Goal: Information Seeking & Learning: Learn about a topic

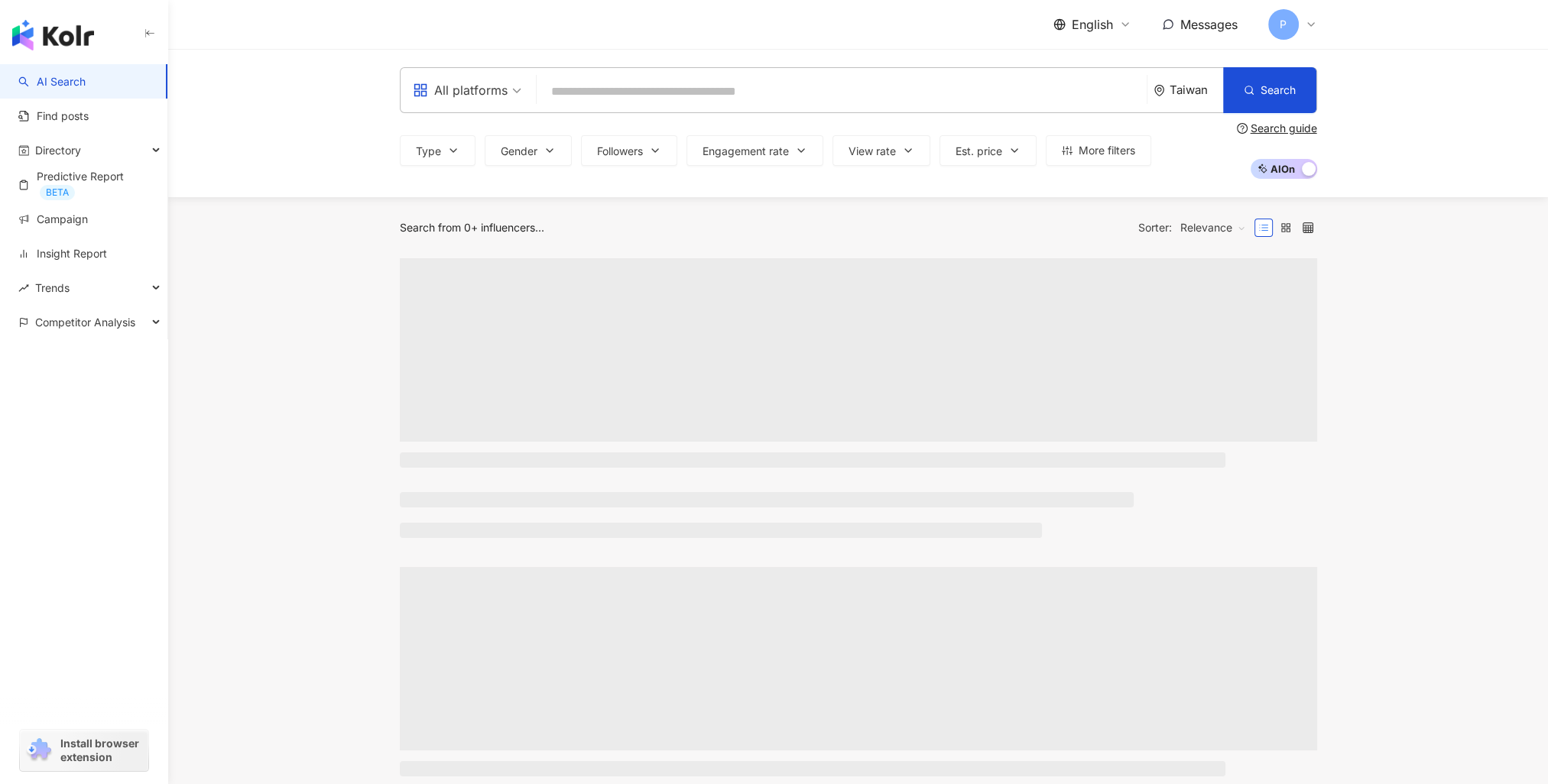
click at [629, 97] on input "search" at bounding box center [842, 91] width 598 height 29
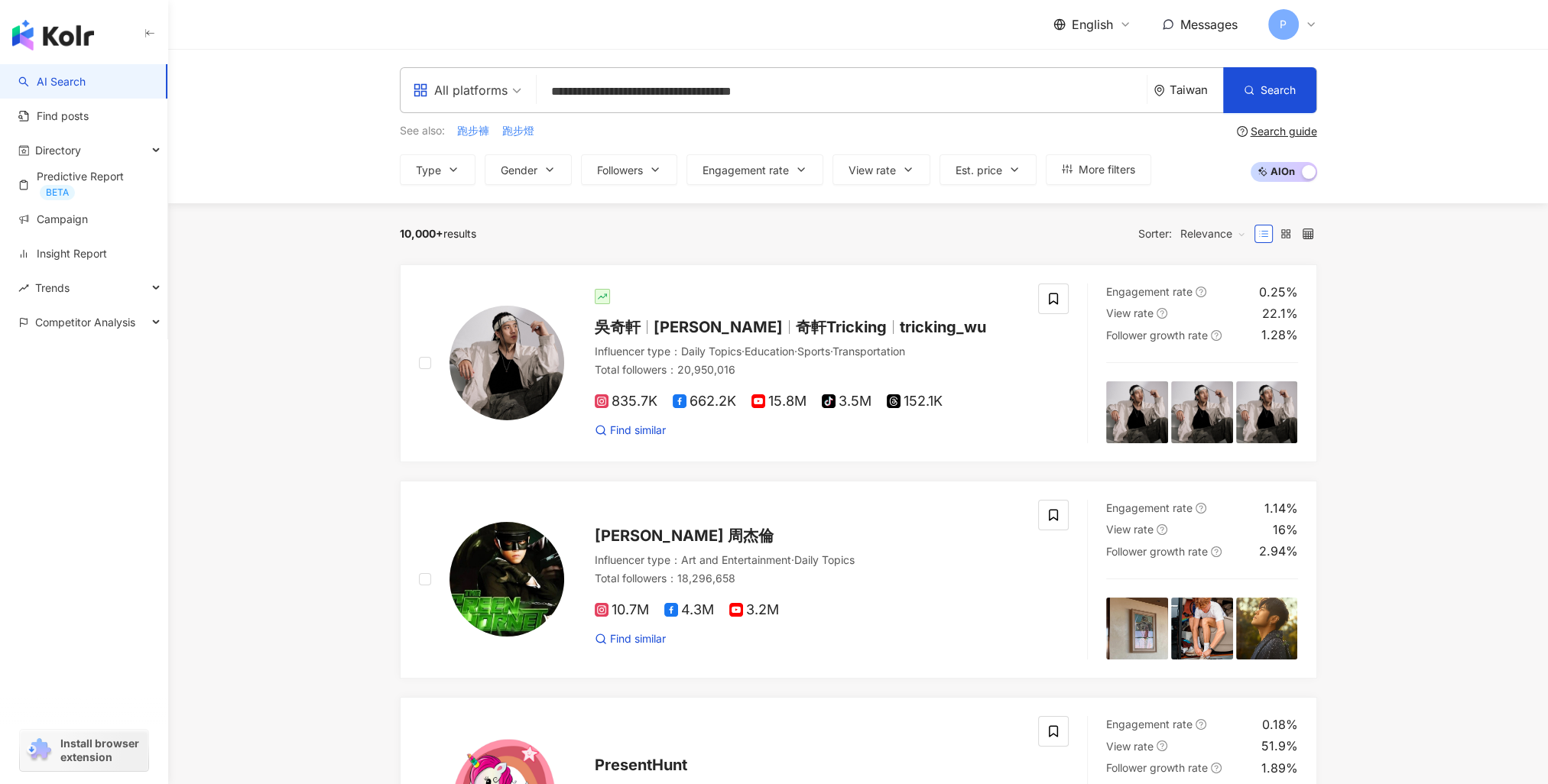
type input "**********"
click at [1192, 90] on div "Taiwan" at bounding box center [1196, 90] width 53 height 13
click at [1141, 318] on div "Singapore" at bounding box center [1139, 317] width 149 height 27
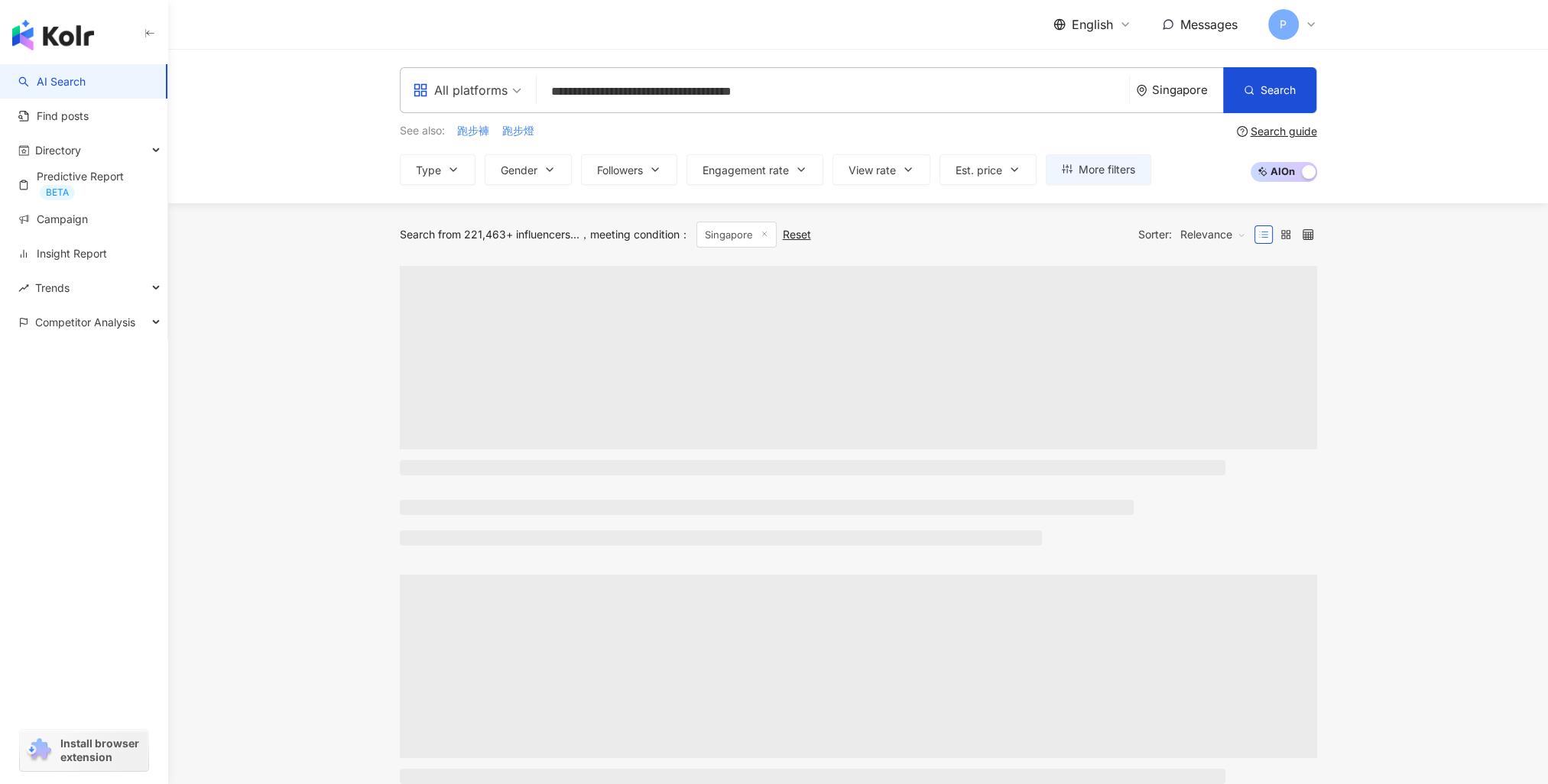
click at [1200, 96] on div "Singapore" at bounding box center [1188, 90] width 71 height 13
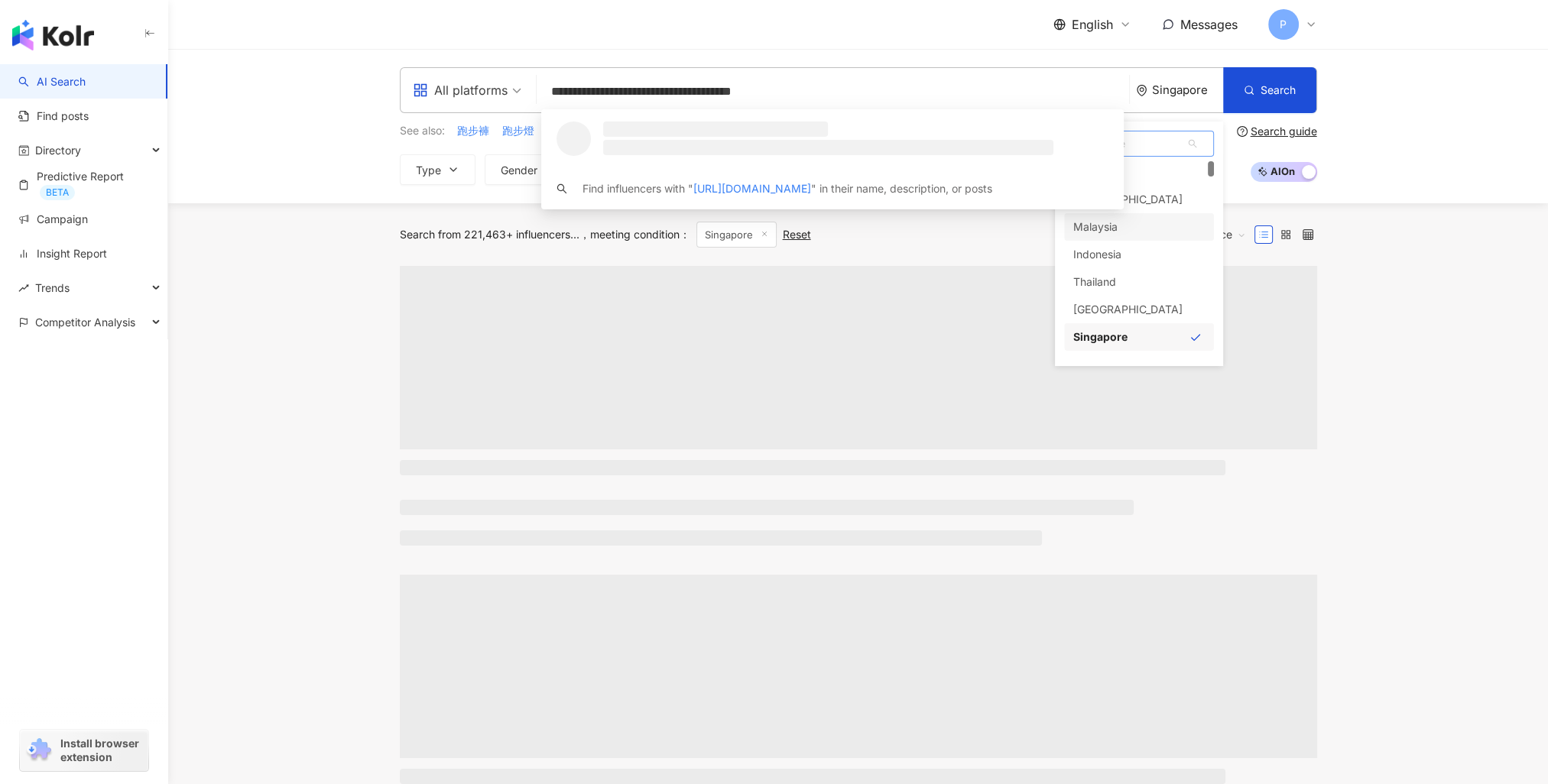
scroll to position [133, 0]
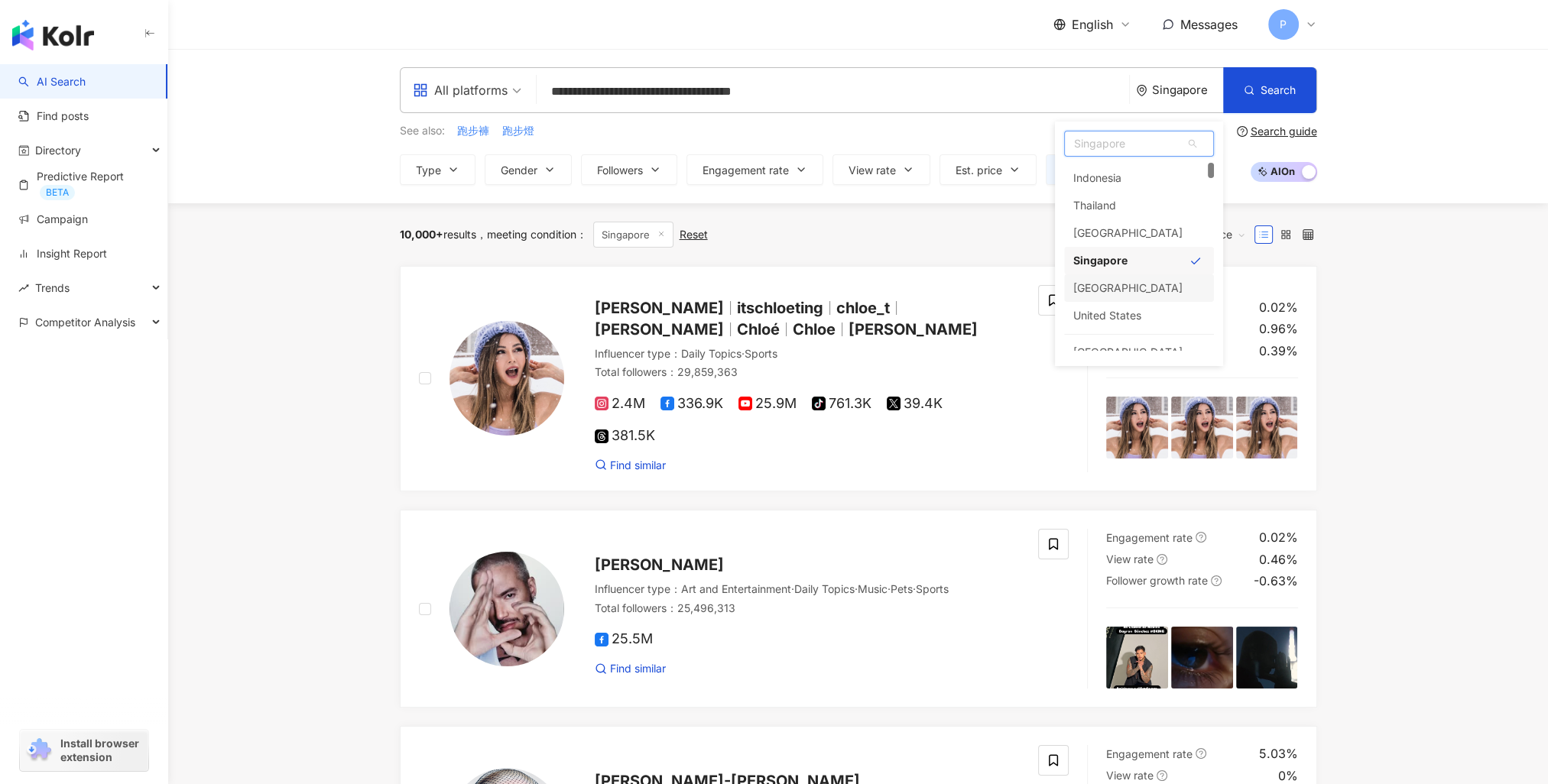
click at [1151, 293] on div "South Korea" at bounding box center [1139, 288] width 149 height 27
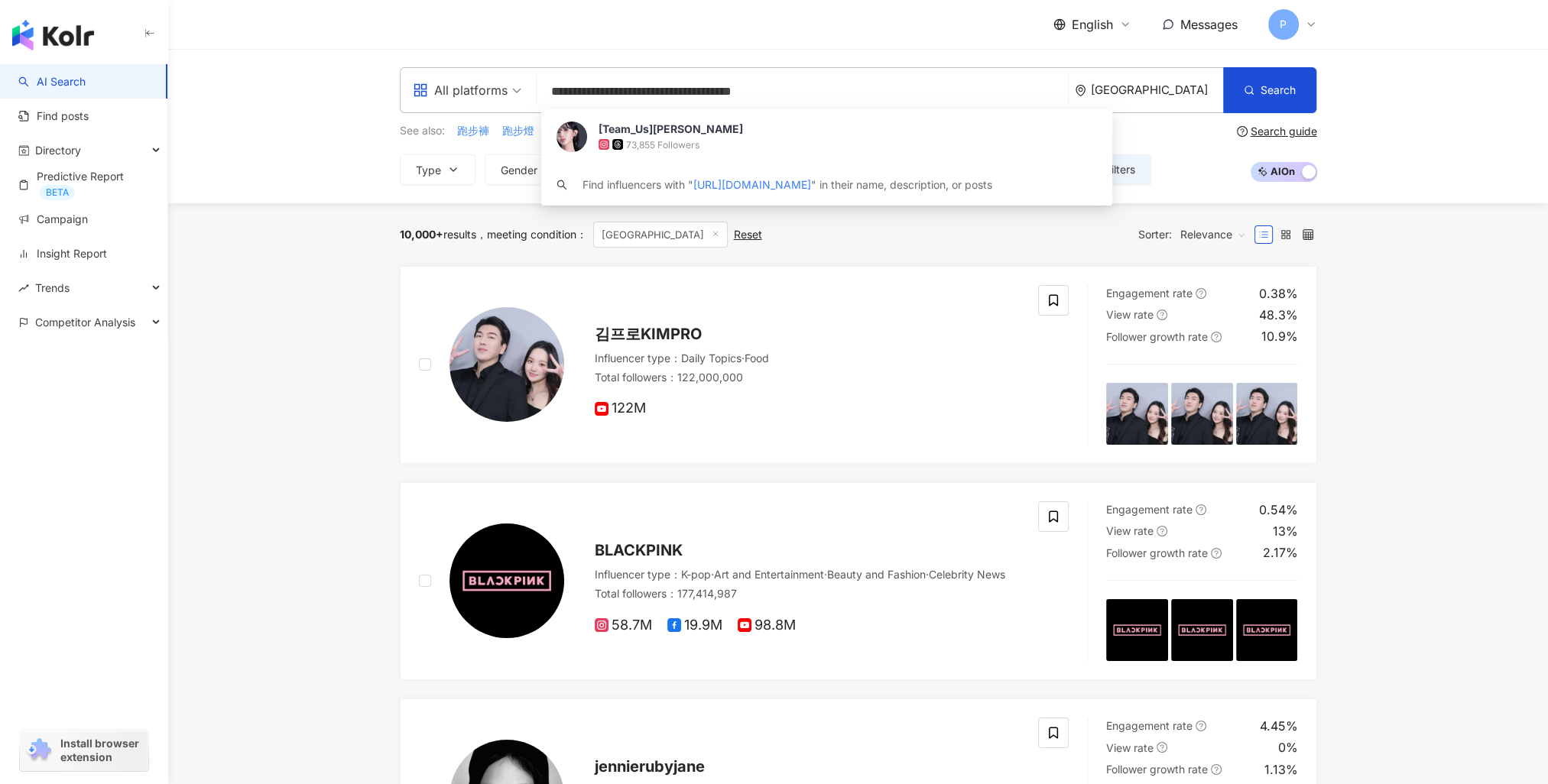
click at [863, 85] on input "**********" at bounding box center [802, 91] width 519 height 29
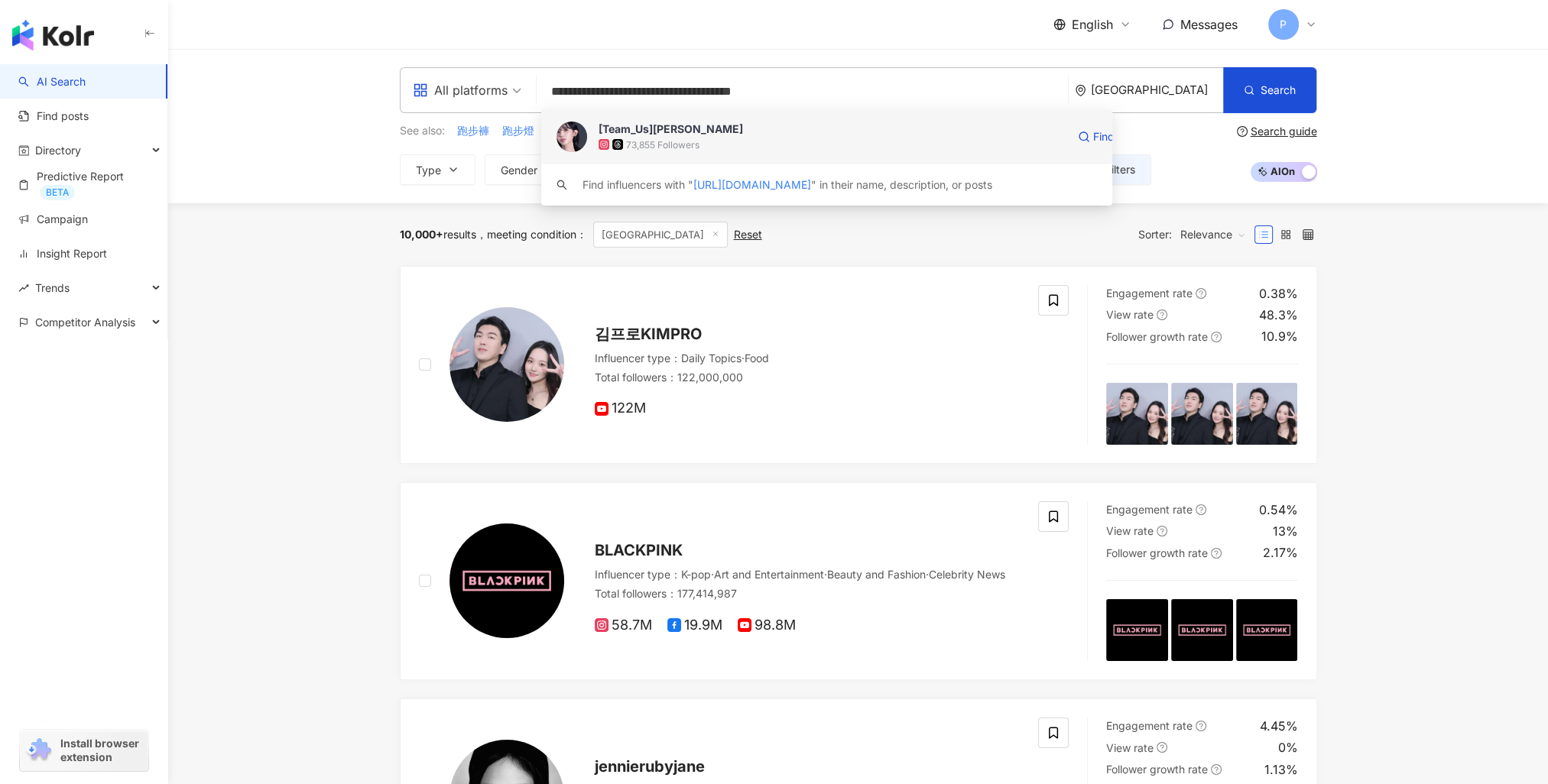
click at [769, 149] on div "73,855 Followers" at bounding box center [833, 144] width 468 height 15
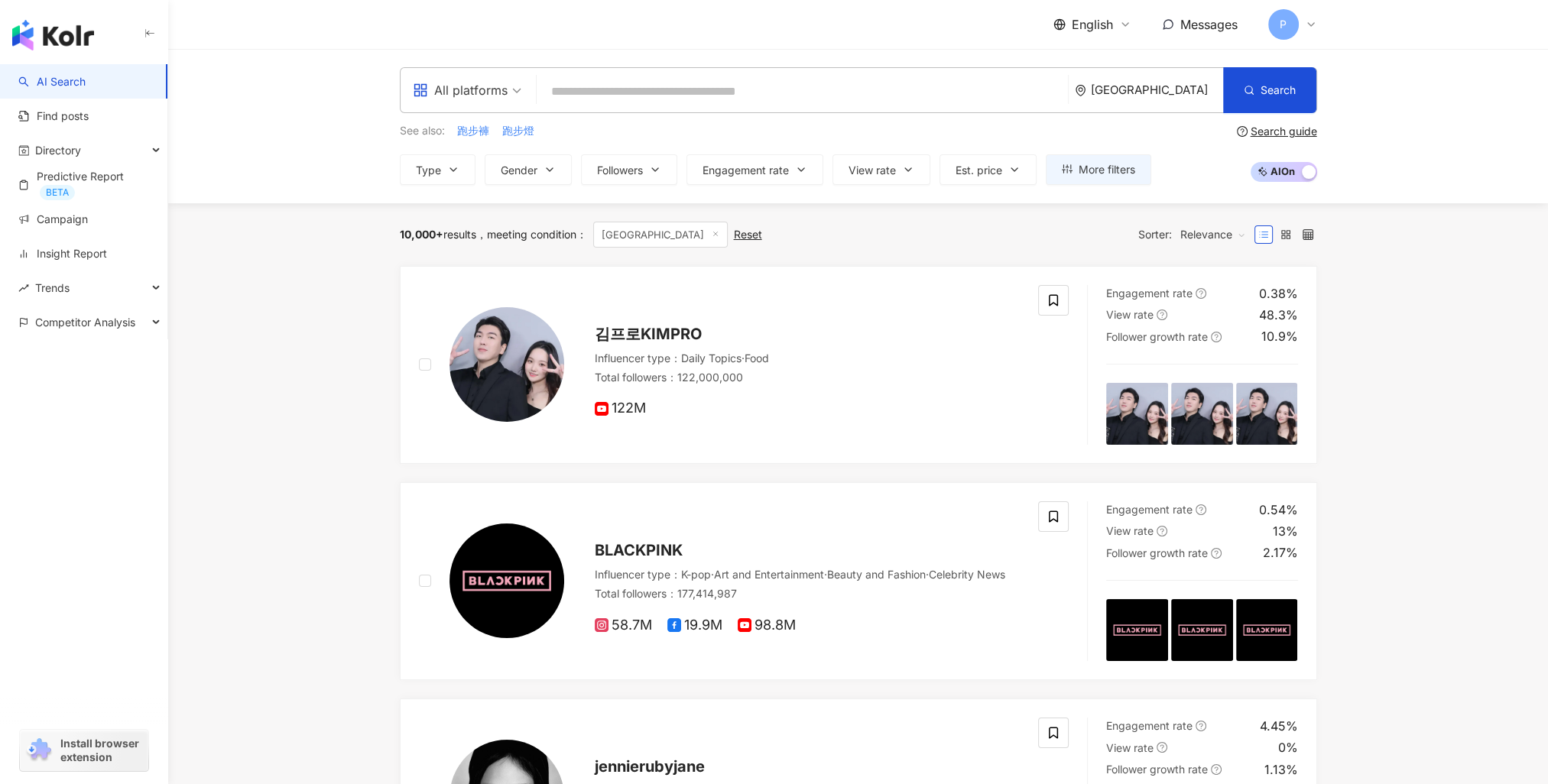
drag, startPoint x: 623, startPoint y: 101, endPoint x: 632, endPoint y: 97, distance: 9.8
click at [623, 101] on input "search" at bounding box center [802, 91] width 519 height 29
paste input "**********"
type input "**********"
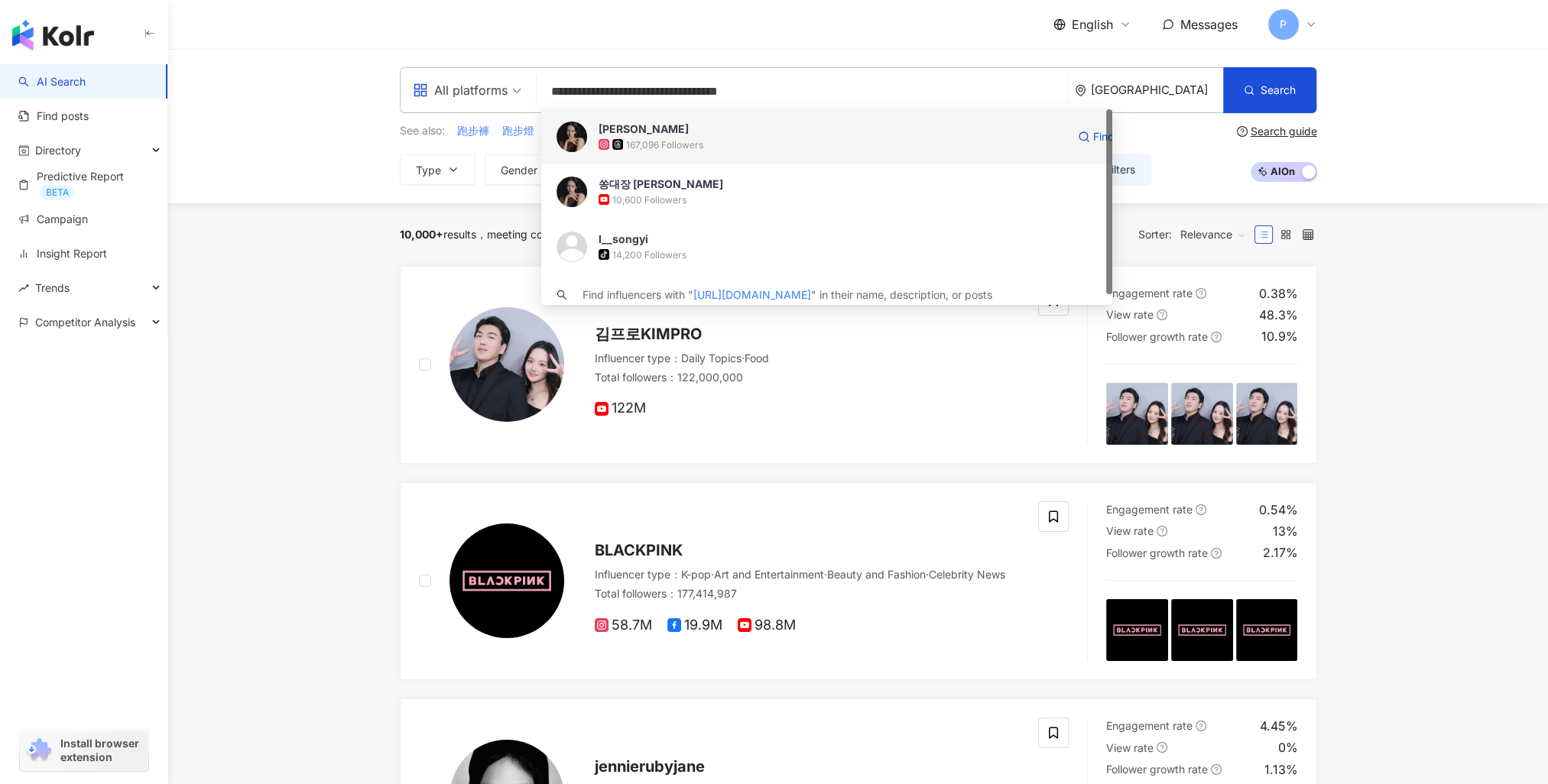
click at [803, 130] on span "이송이" at bounding box center [833, 129] width 468 height 15
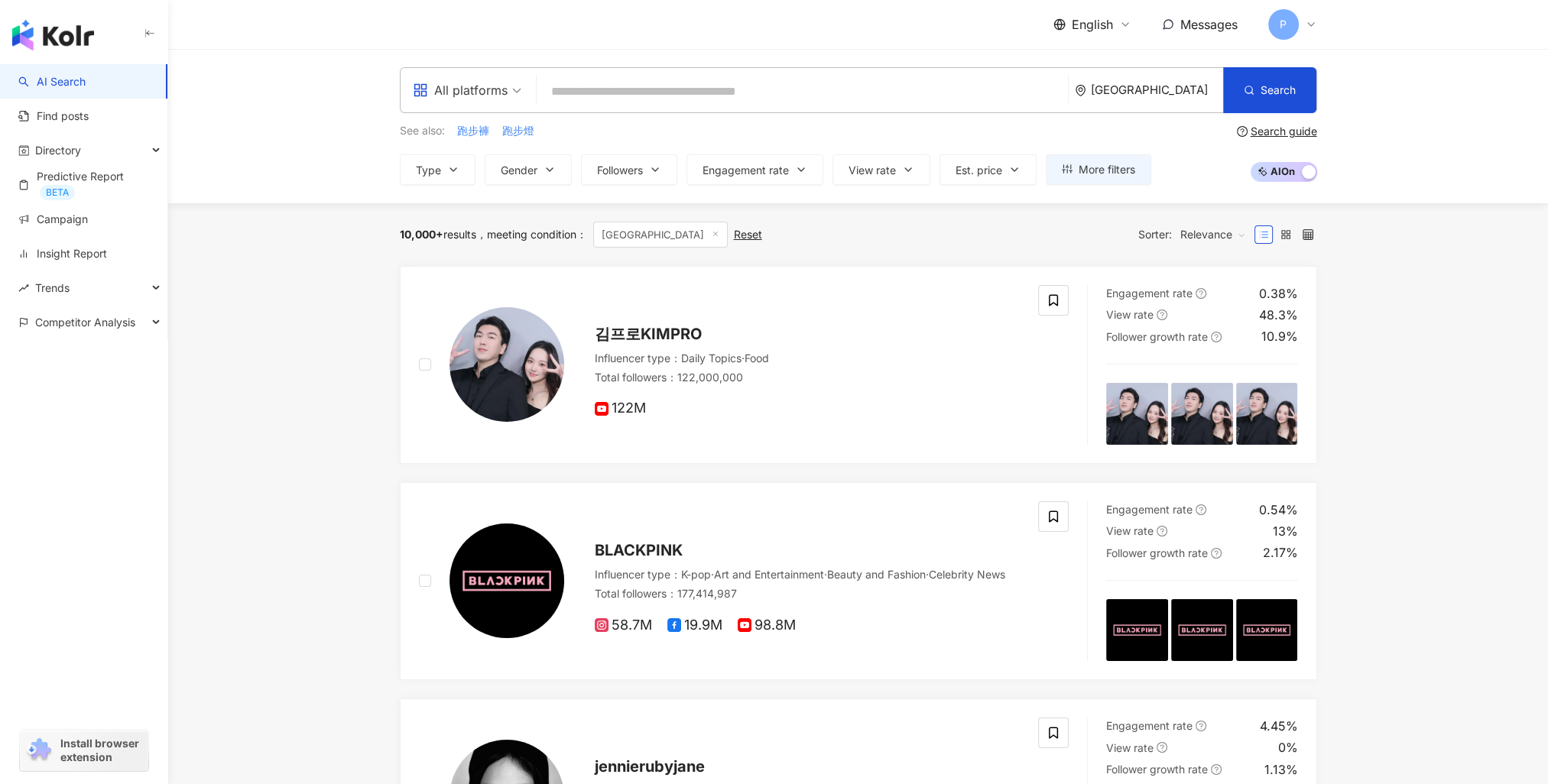
paste input "**********"
type input "**********"
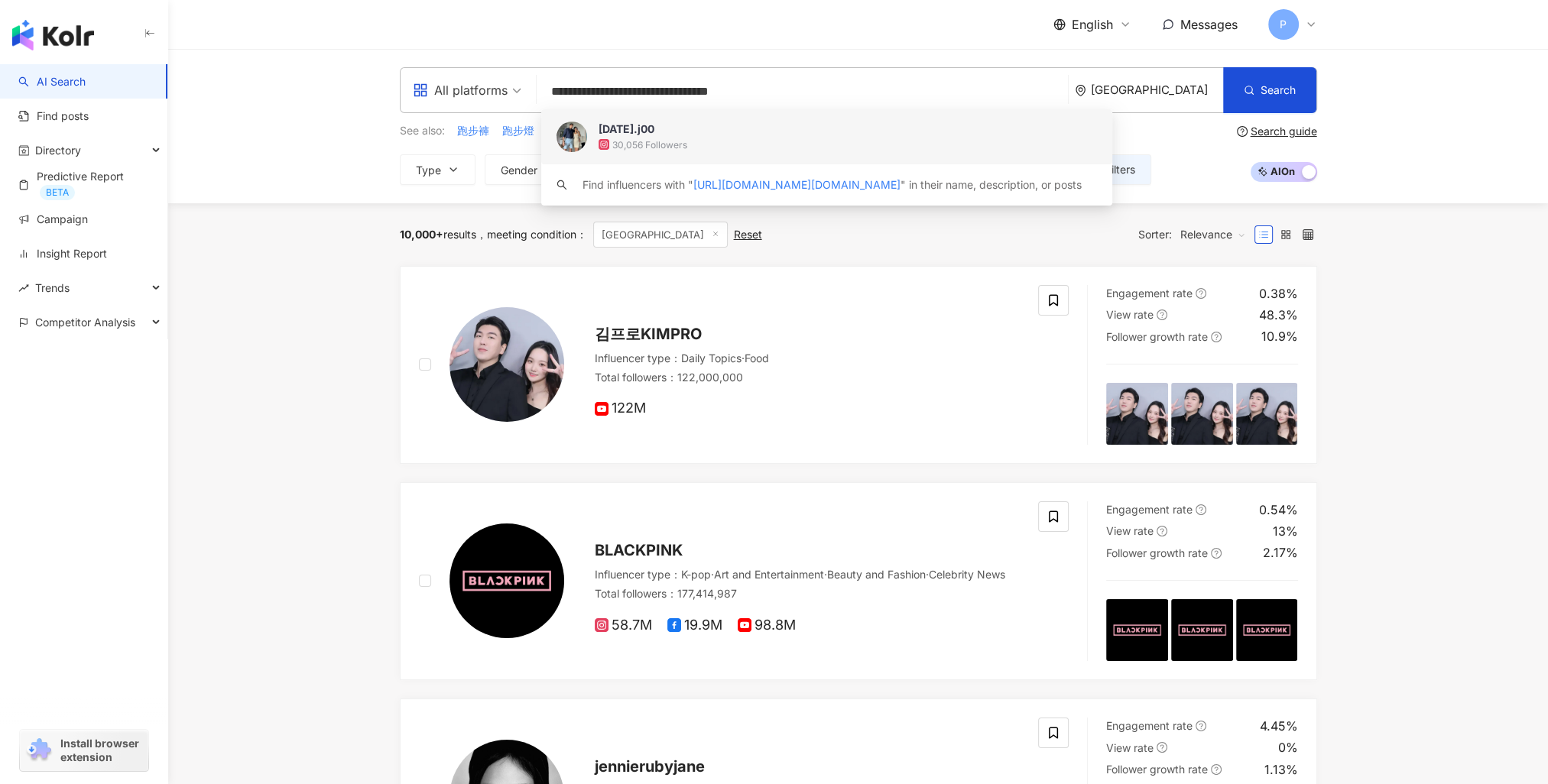
click at [813, 140] on div "30,056 Followers" at bounding box center [847, 144] width 499 height 15
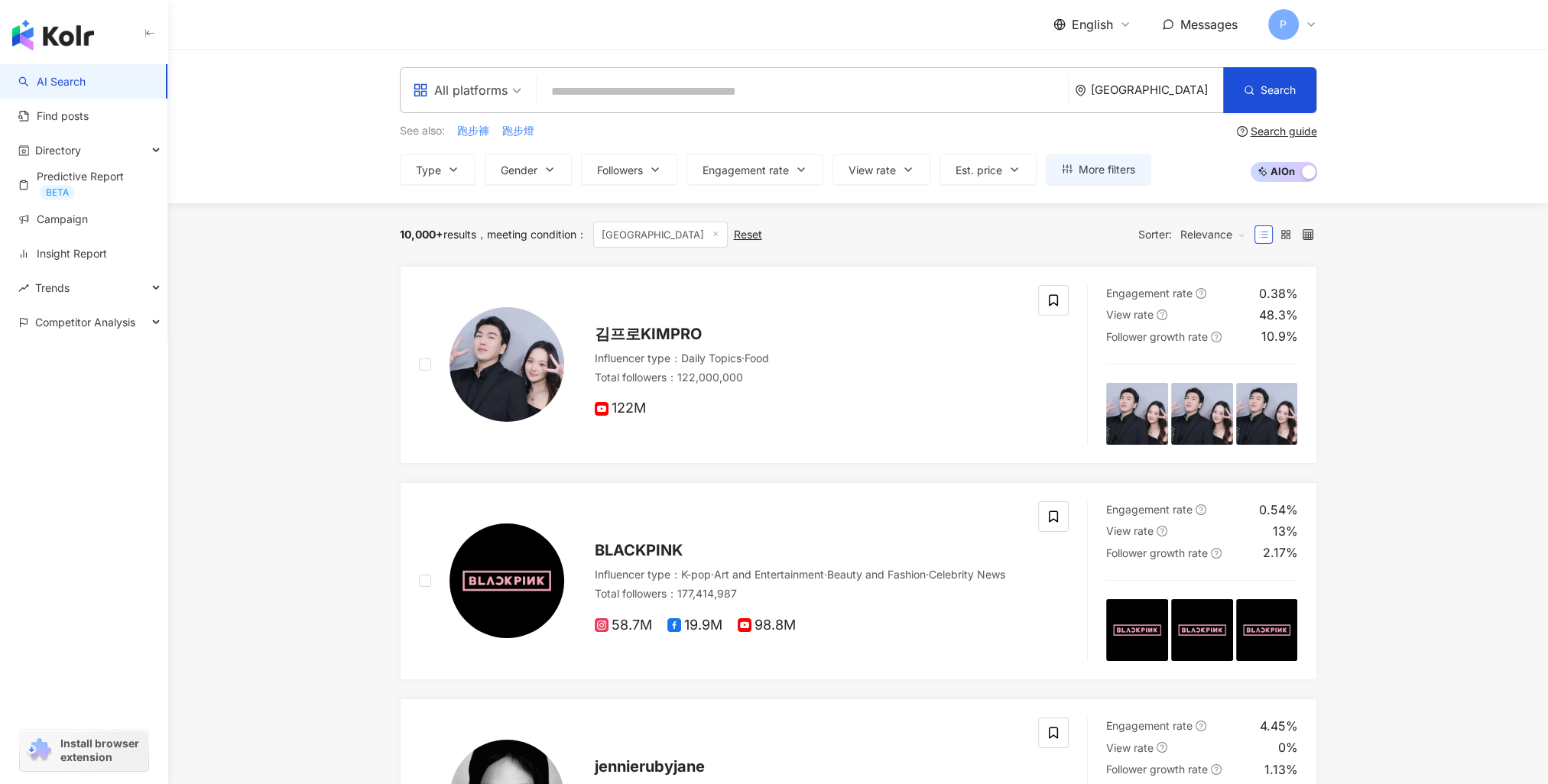
paste input "**********"
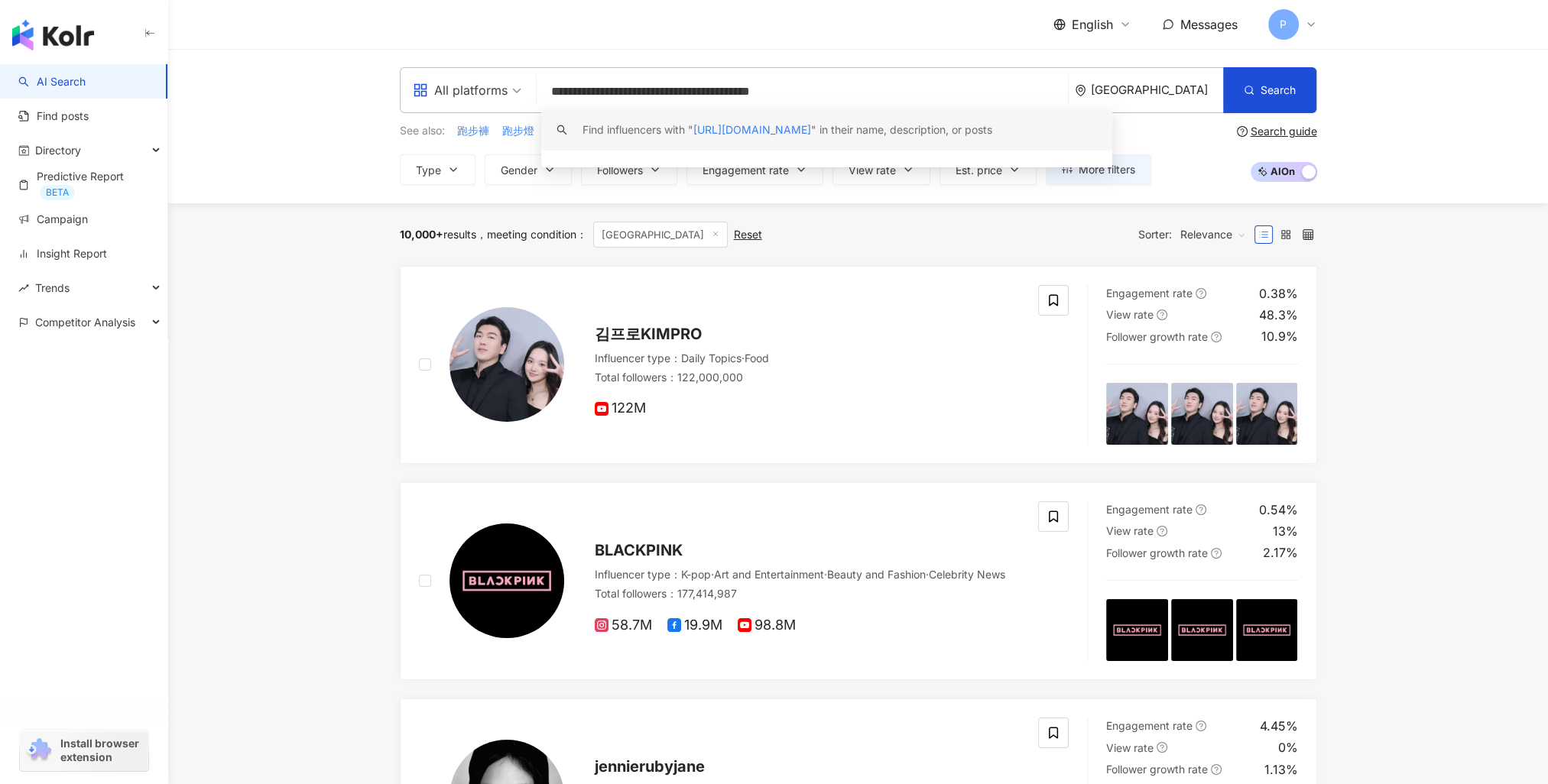
click at [788, 95] on input "**********" at bounding box center [802, 91] width 519 height 29
type input "**********"
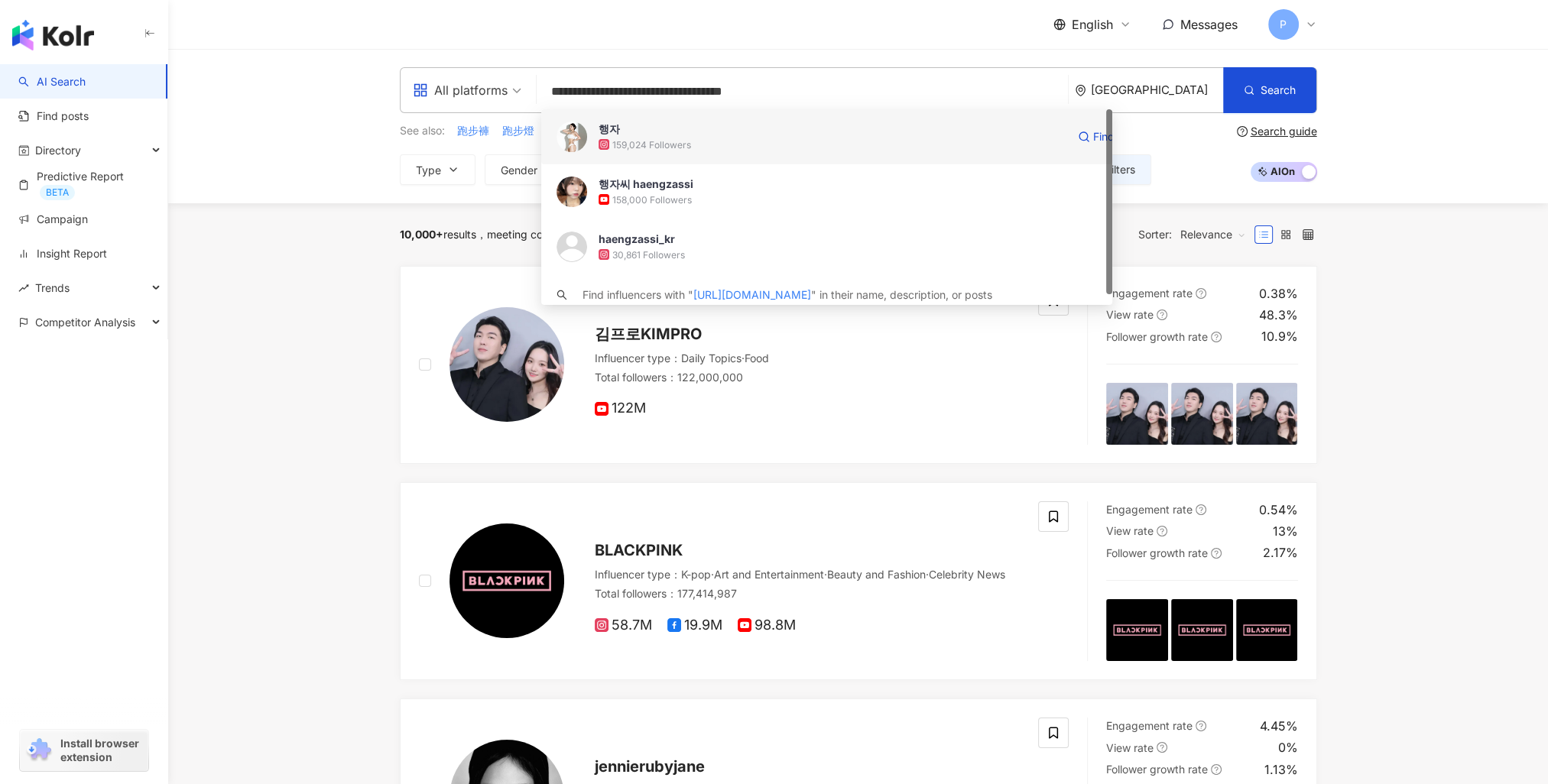
click at [758, 139] on div "159,024 Followers" at bounding box center [833, 144] width 468 height 15
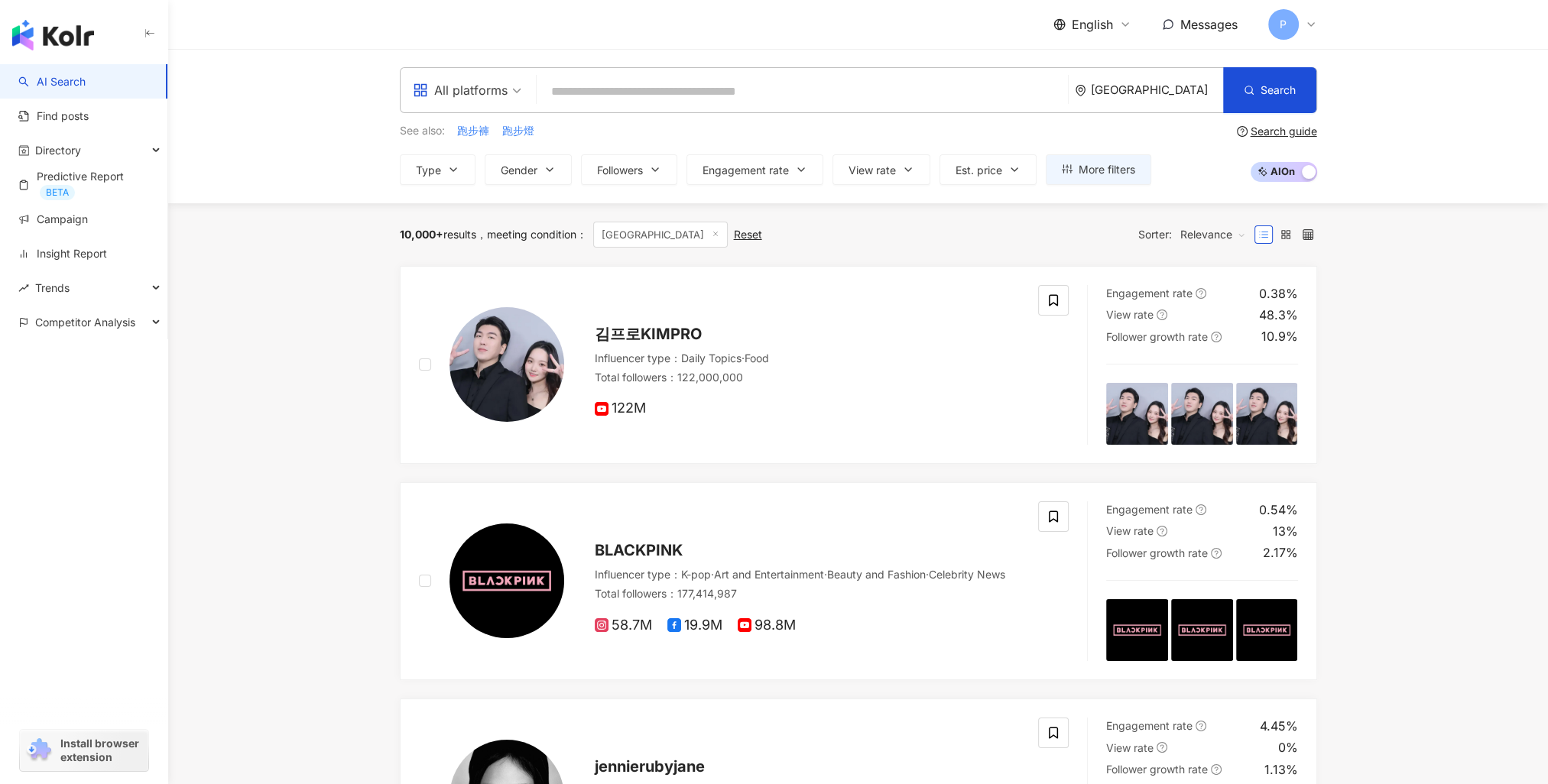
click at [708, 100] on input "search" at bounding box center [802, 91] width 519 height 29
paste input "**********"
type input "**********"
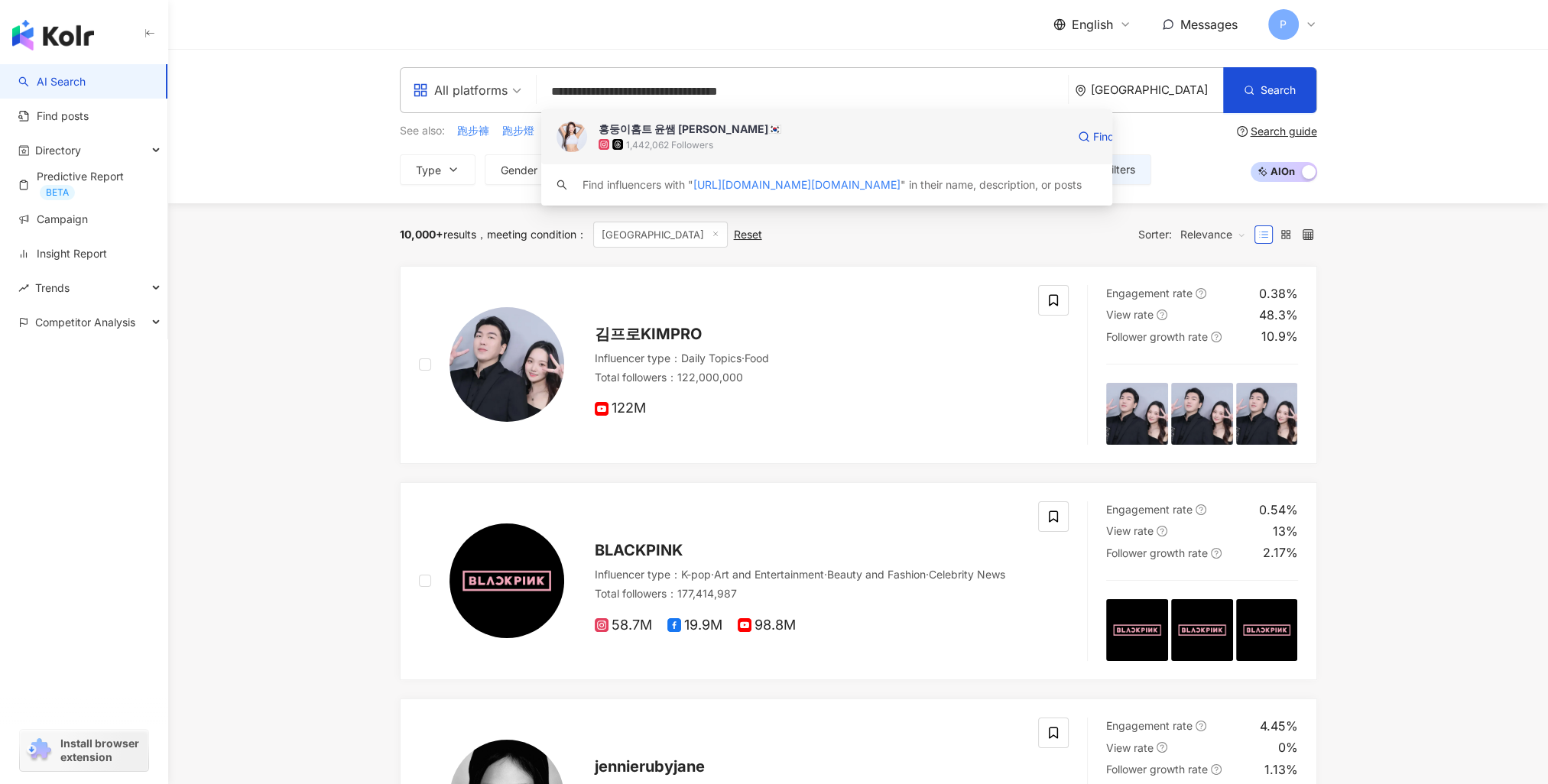
click at [759, 141] on div "1,442,062 Followers" at bounding box center [833, 144] width 468 height 15
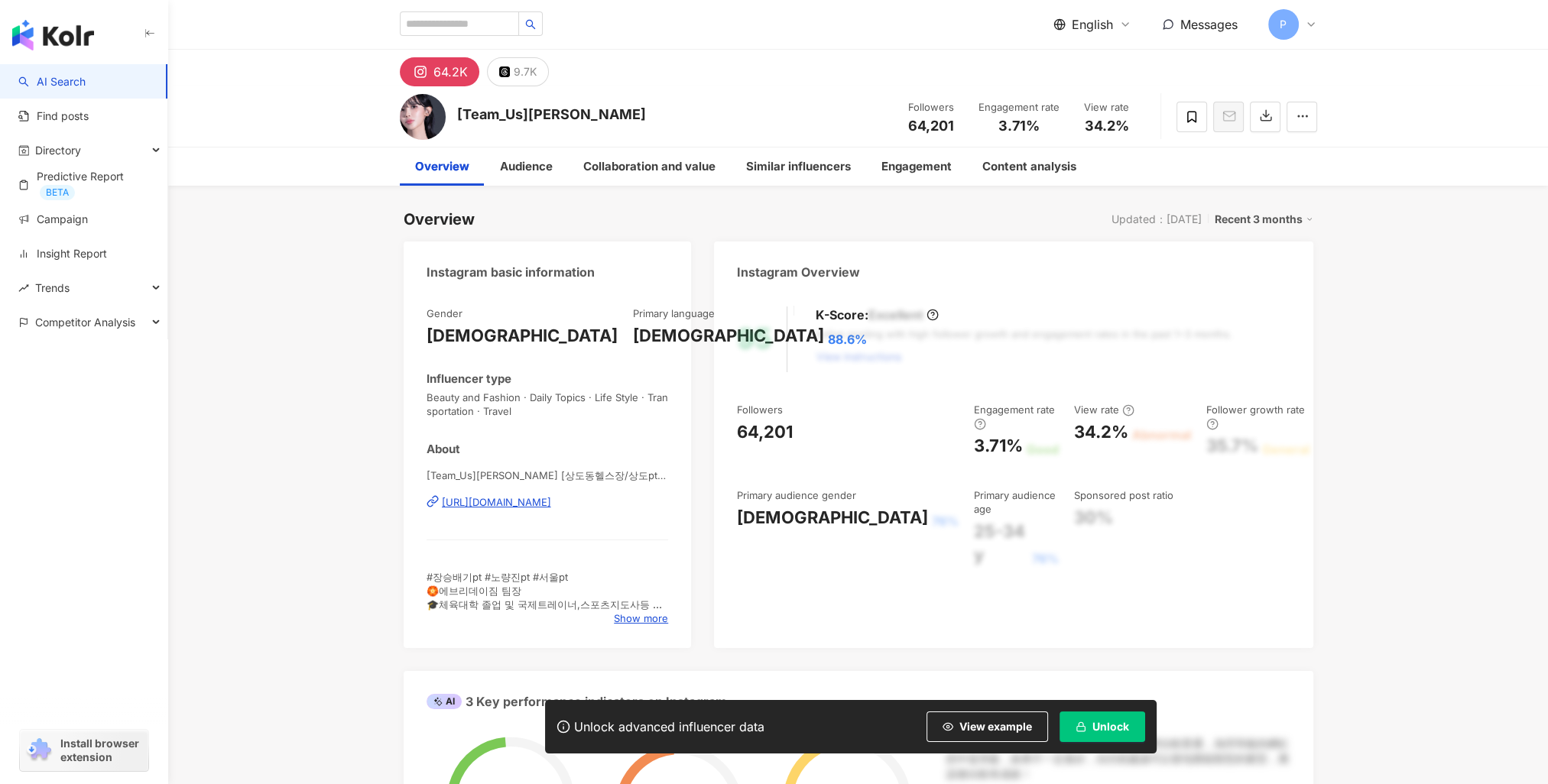
click at [1077, 734] on button "Unlock" at bounding box center [1101, 726] width 85 height 31
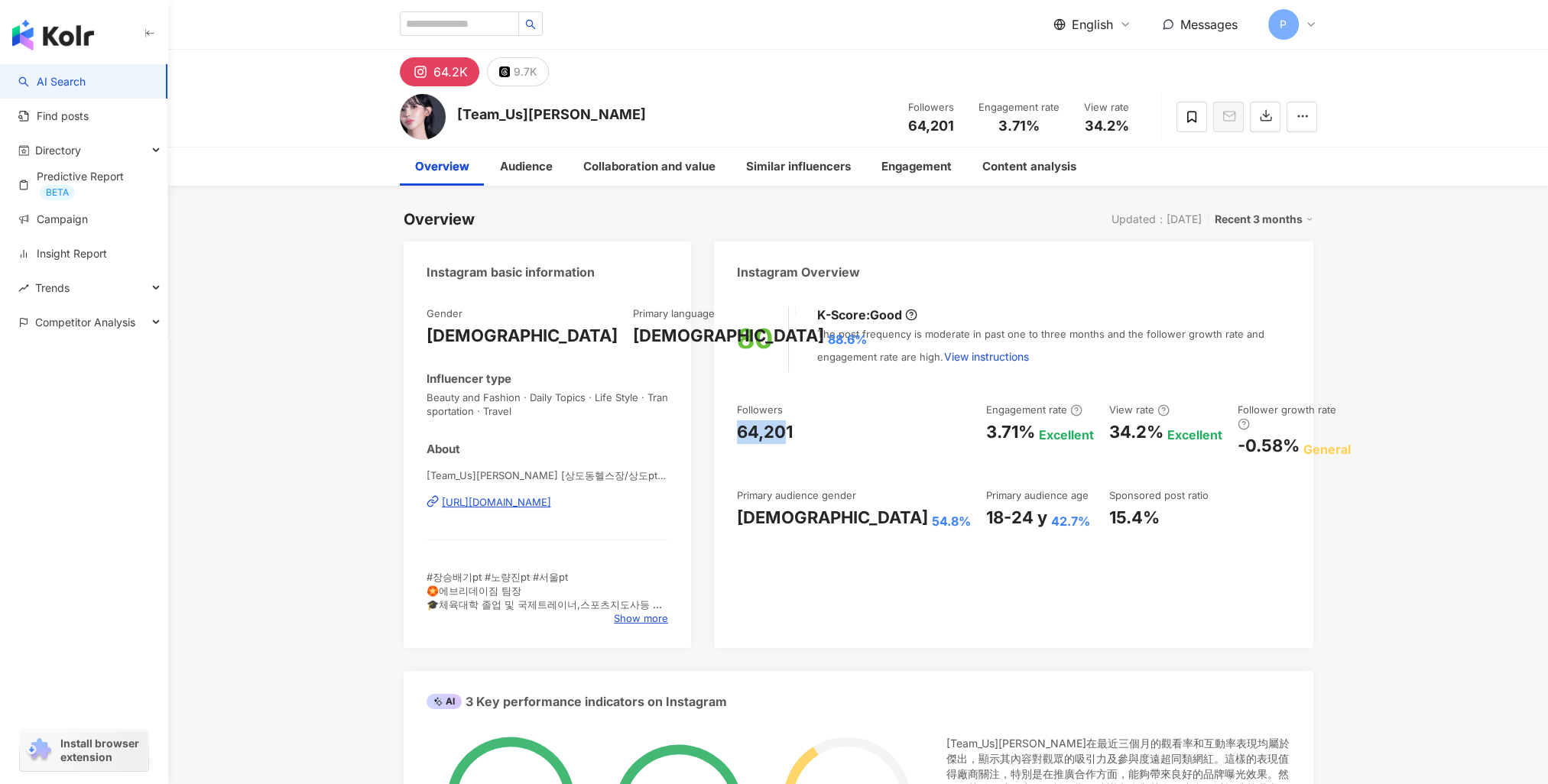
drag, startPoint x: 735, startPoint y: 423, endPoint x: 633, endPoint y: 440, distance: 103.4
click at [795, 427] on div "80 K-Score : Good The post frequency is moderate in past one to three months an…" at bounding box center [1013, 470] width 598 height 357
drag, startPoint x: 874, startPoint y: 433, endPoint x: 994, endPoint y: 418, distance: 120.9
click at [994, 418] on div "Followers 64,201 Engagement rate 3.71% Excellent View rate 34.2% Excellent Foll…" at bounding box center [1013, 465] width 553 height 127
copy div "3.71% Excellent"
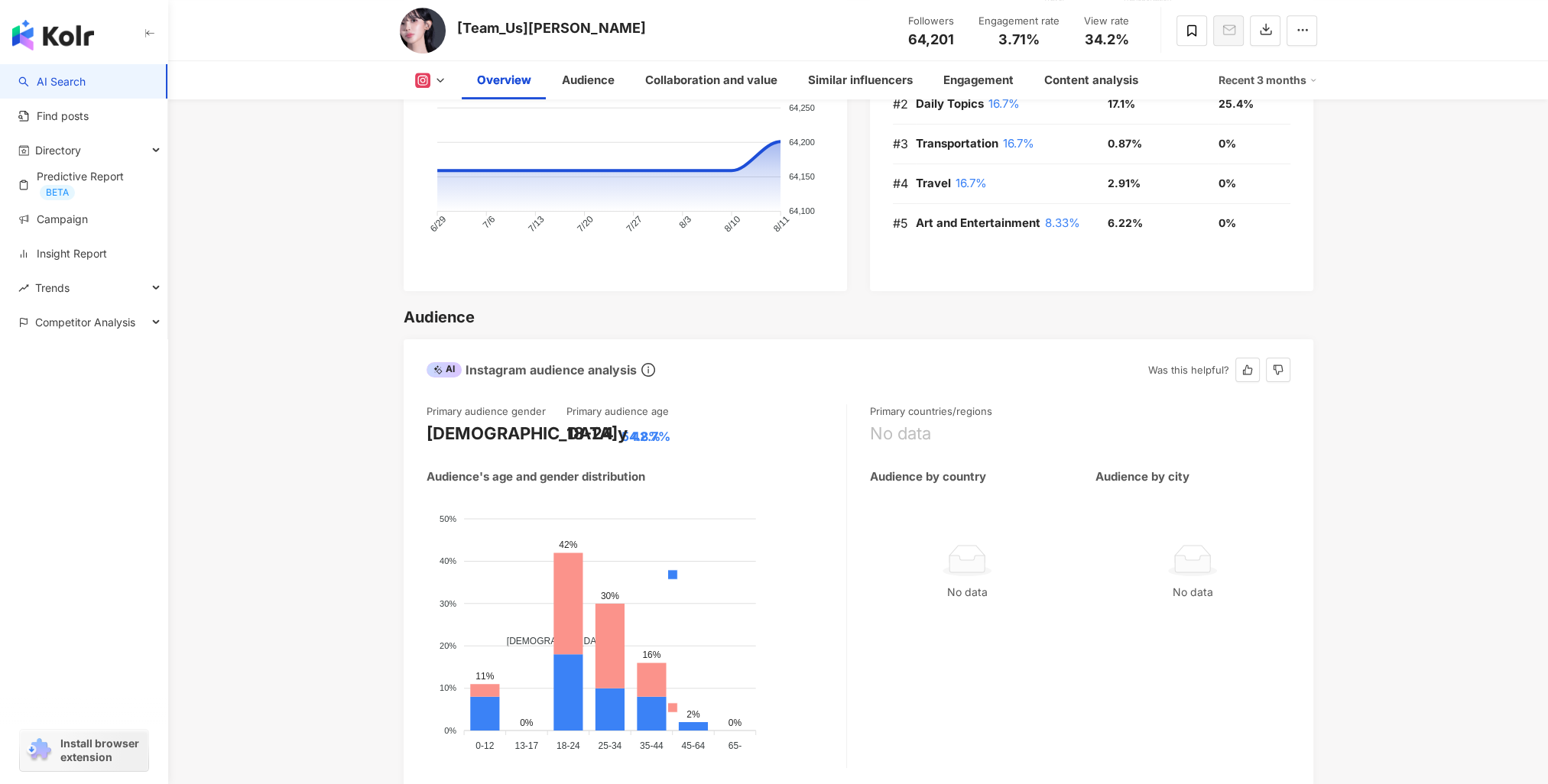
scroll to position [1222, 0]
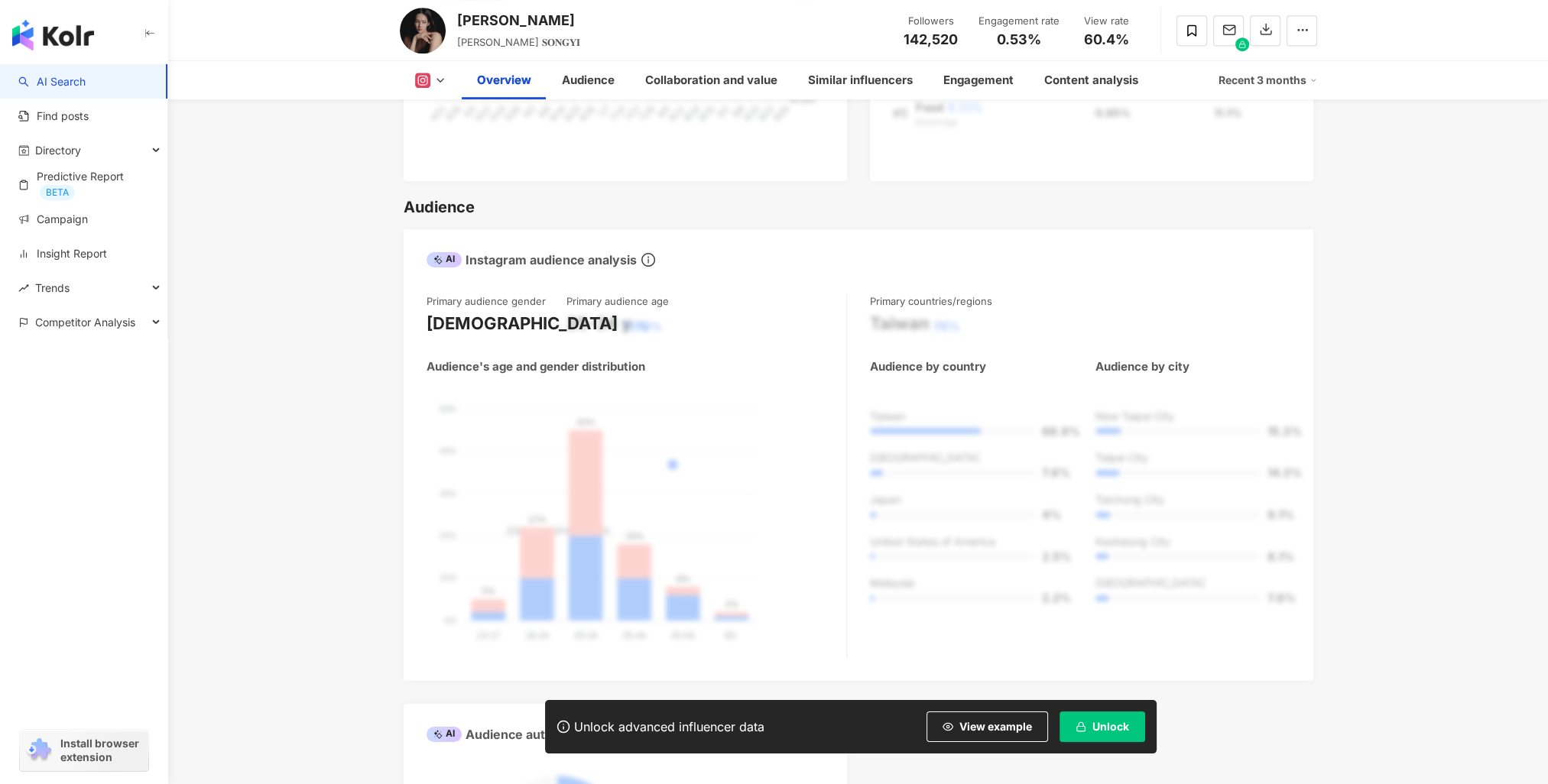
scroll to position [1298, 0]
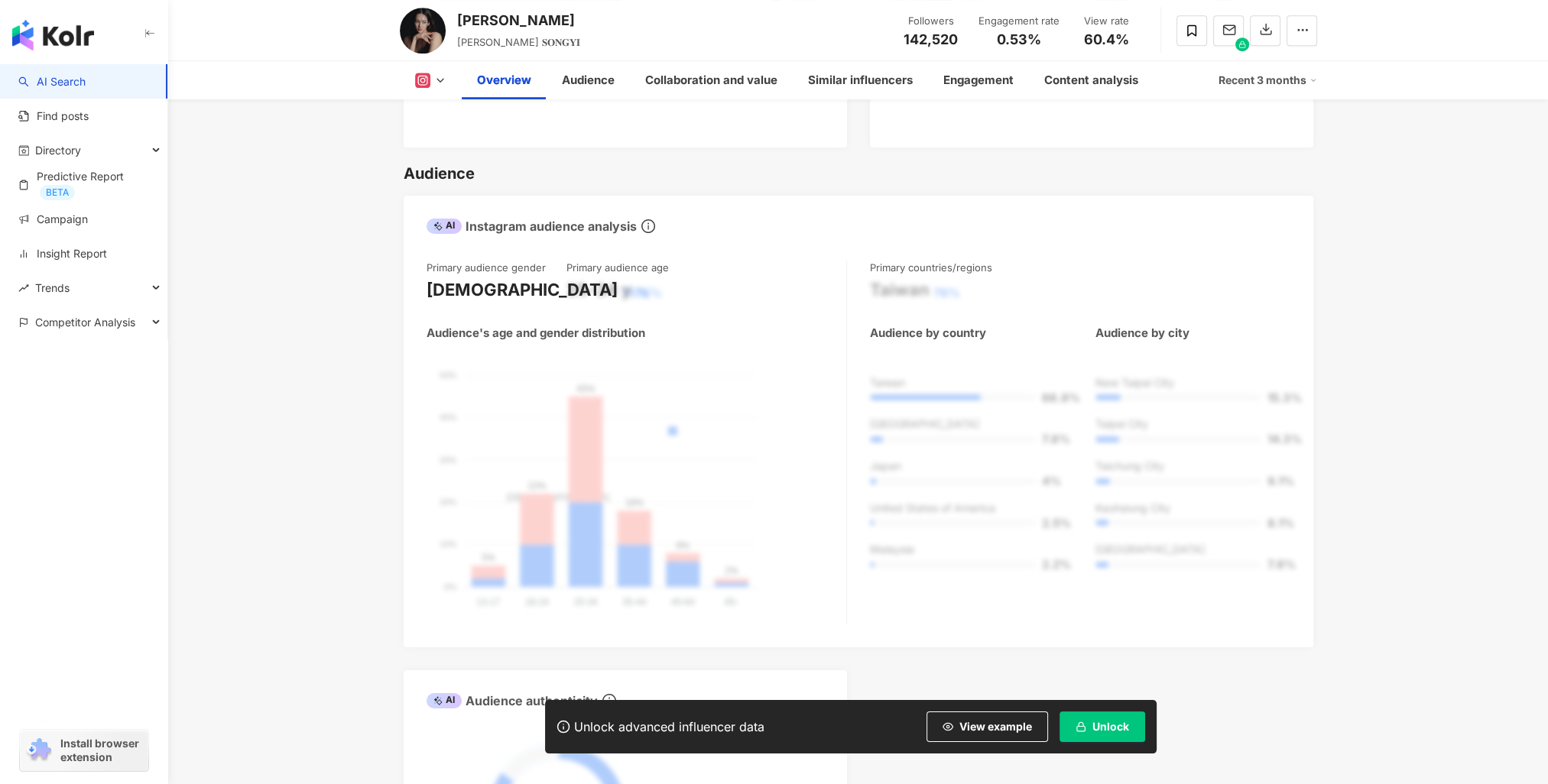
click at [1094, 709] on div "Unlock advanced influencer data View example Unlock" at bounding box center [851, 726] width 612 height 53
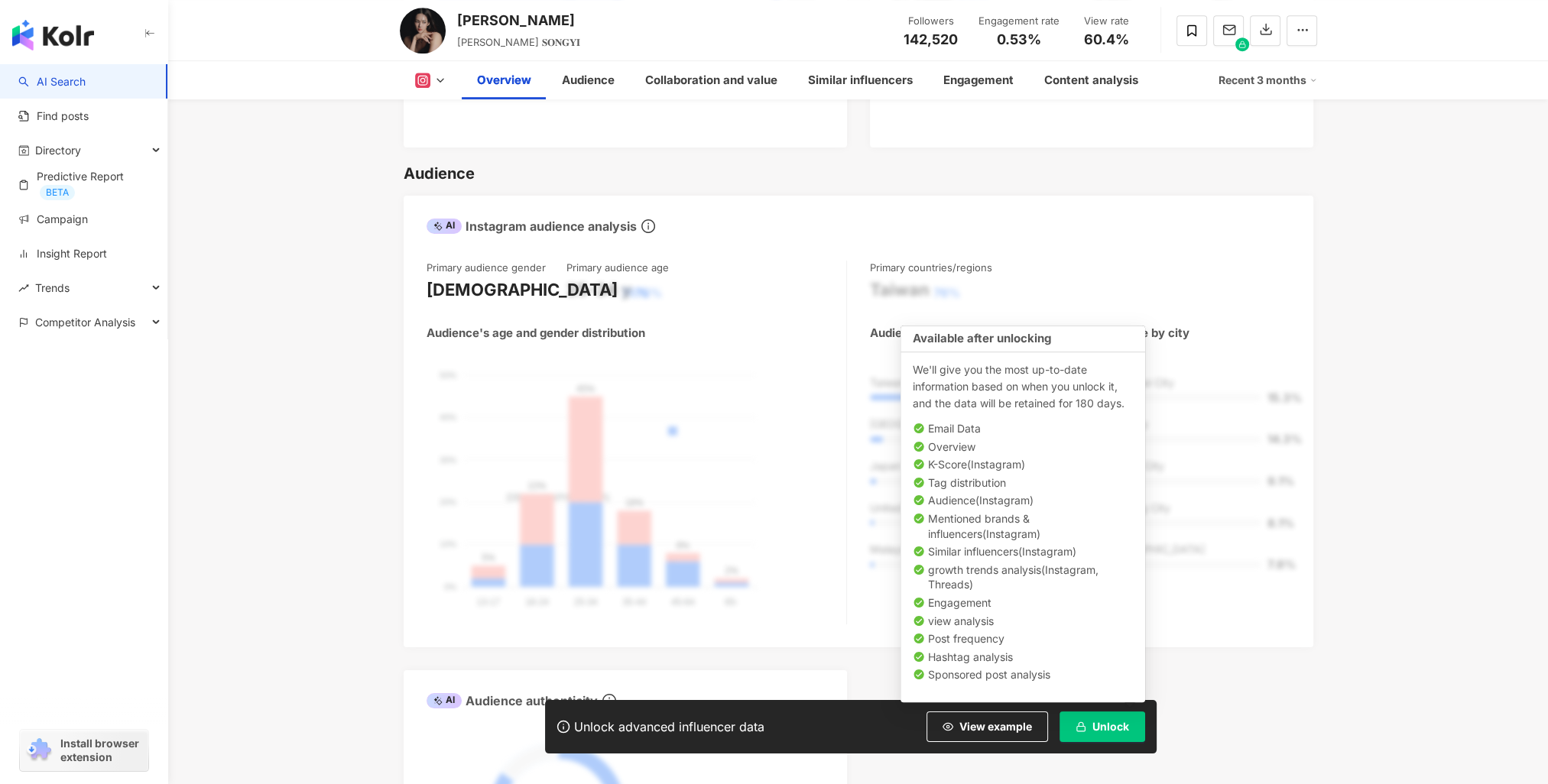
click at [1096, 723] on span "Unlock" at bounding box center [1111, 726] width 37 height 12
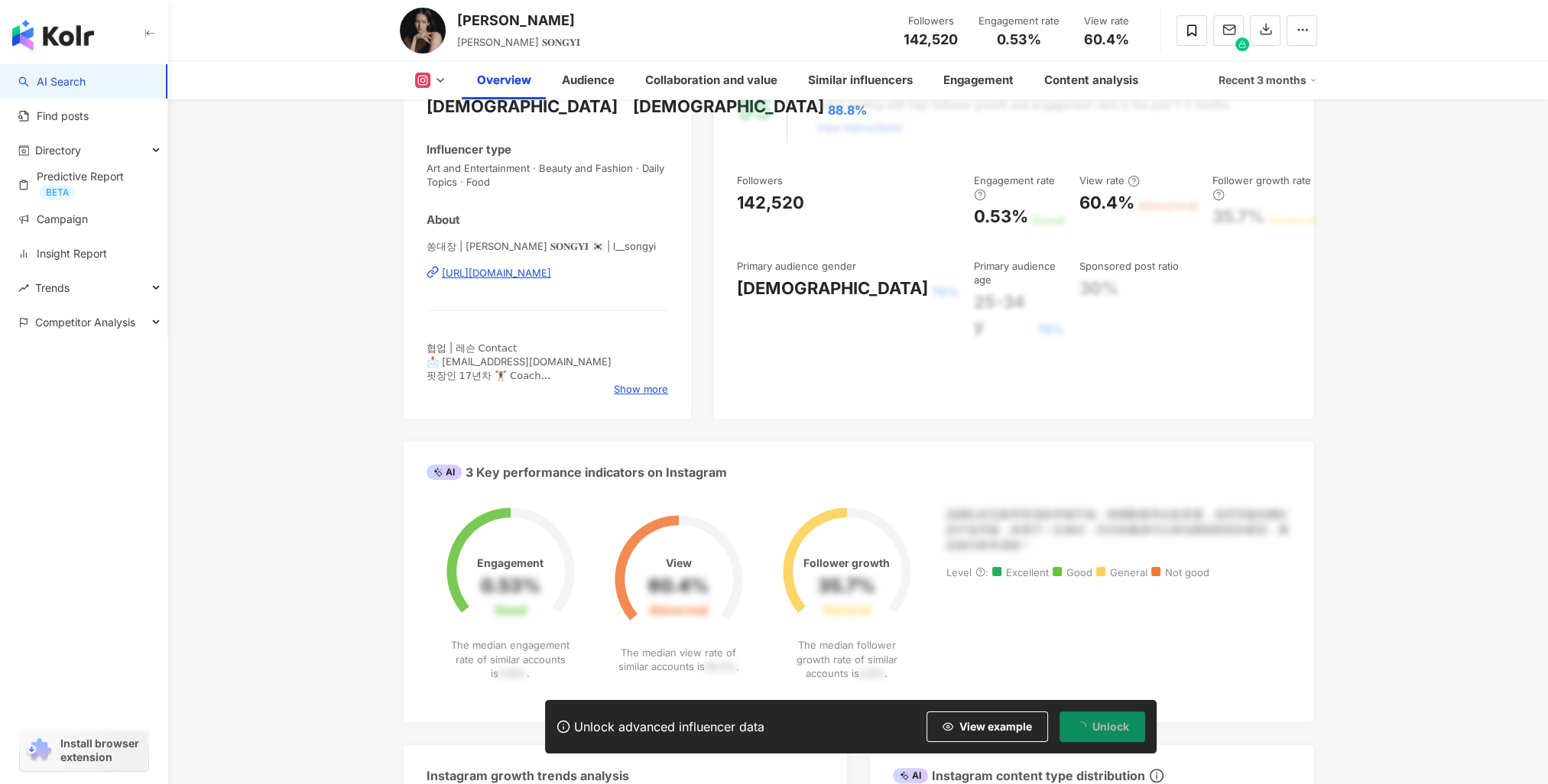
scroll to position [0, 0]
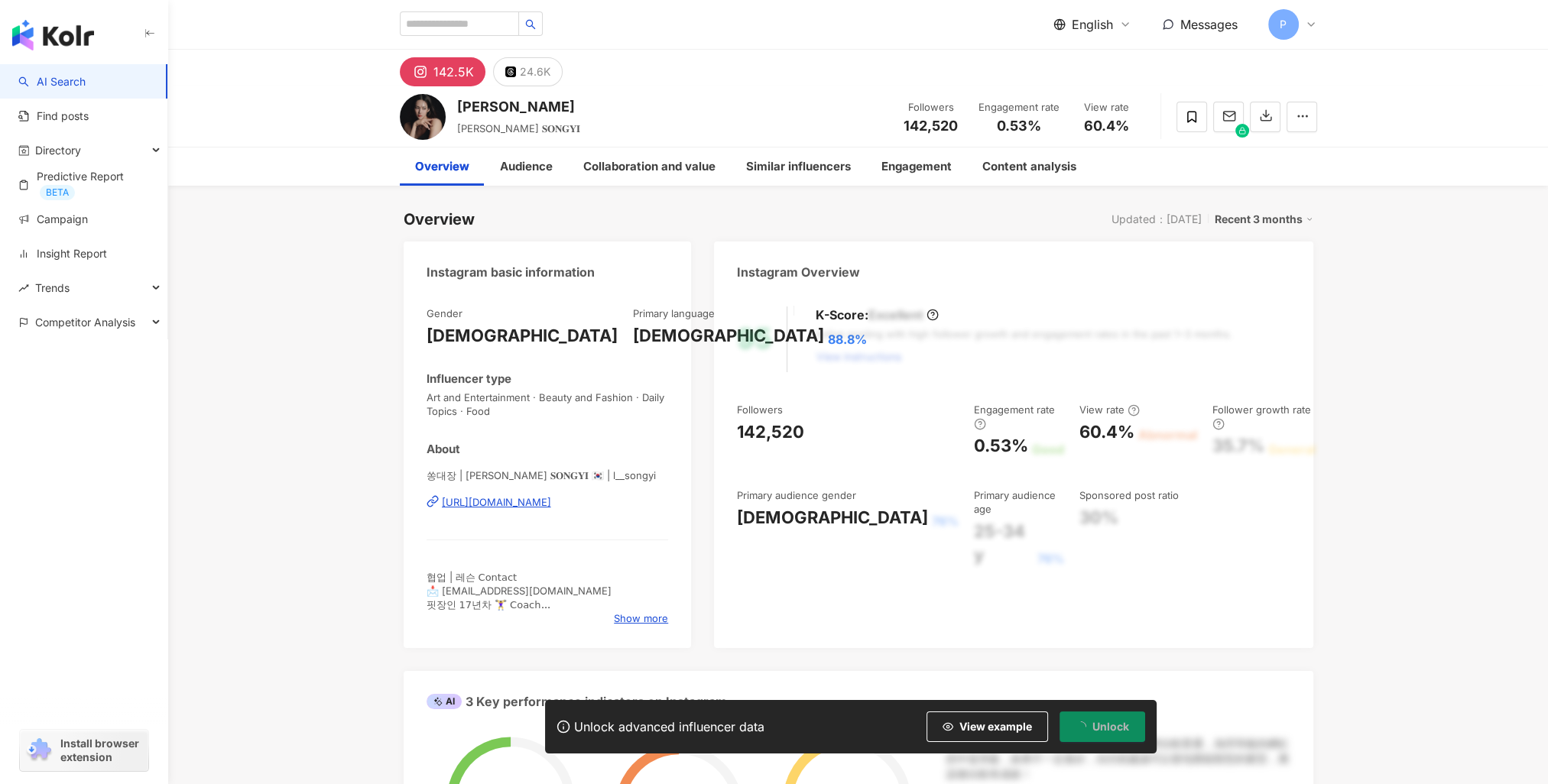
click at [749, 433] on div "142,520" at bounding box center [770, 431] width 67 height 24
copy div "142,520"
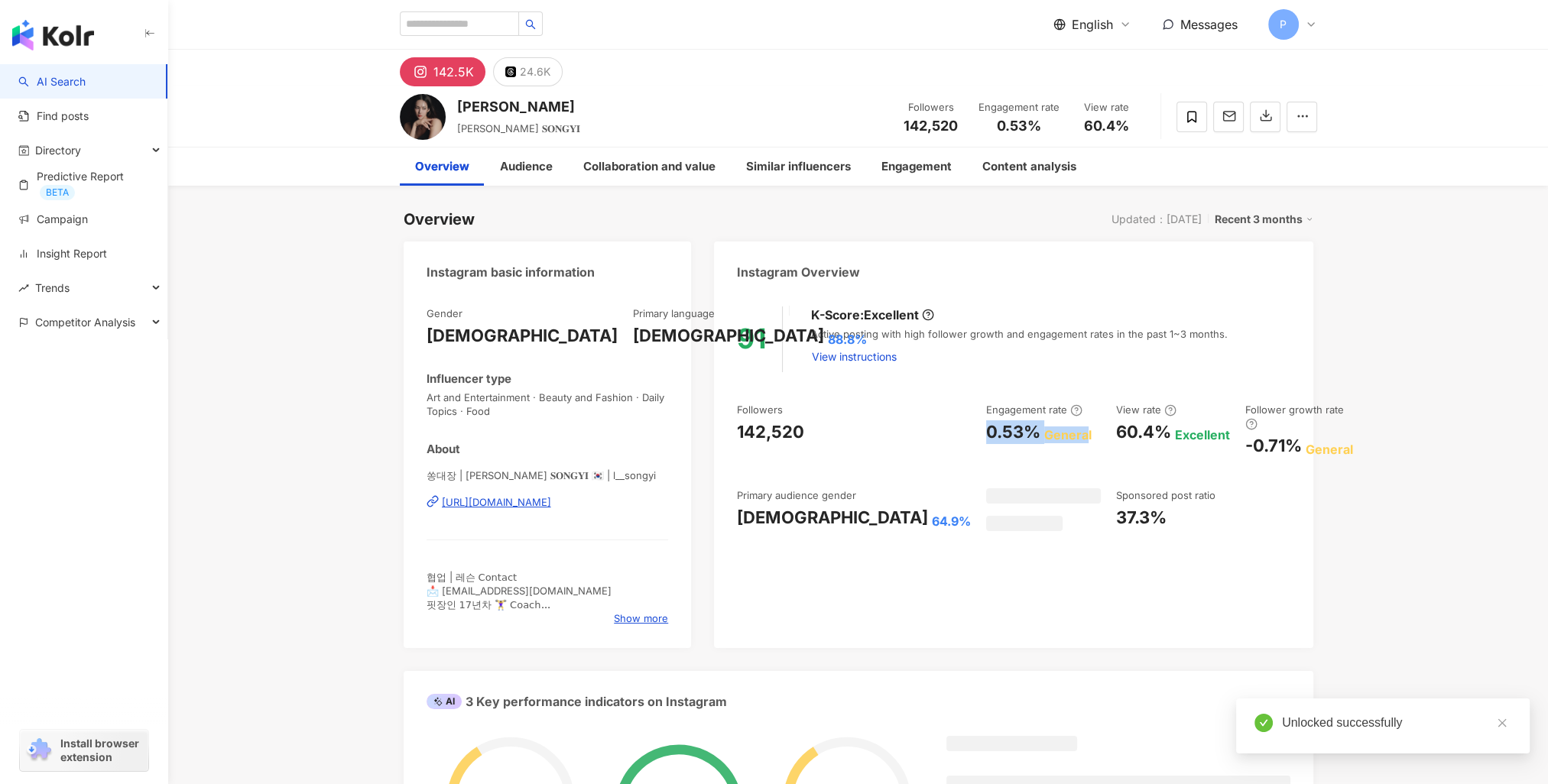
drag, startPoint x: 948, startPoint y: 432, endPoint x: 982, endPoint y: 429, distance: 34.1
click at [986, 429] on div "0.53% General" at bounding box center [1043, 431] width 115 height 24
click at [986, 430] on div "0.53% General" at bounding box center [1043, 431] width 115 height 24
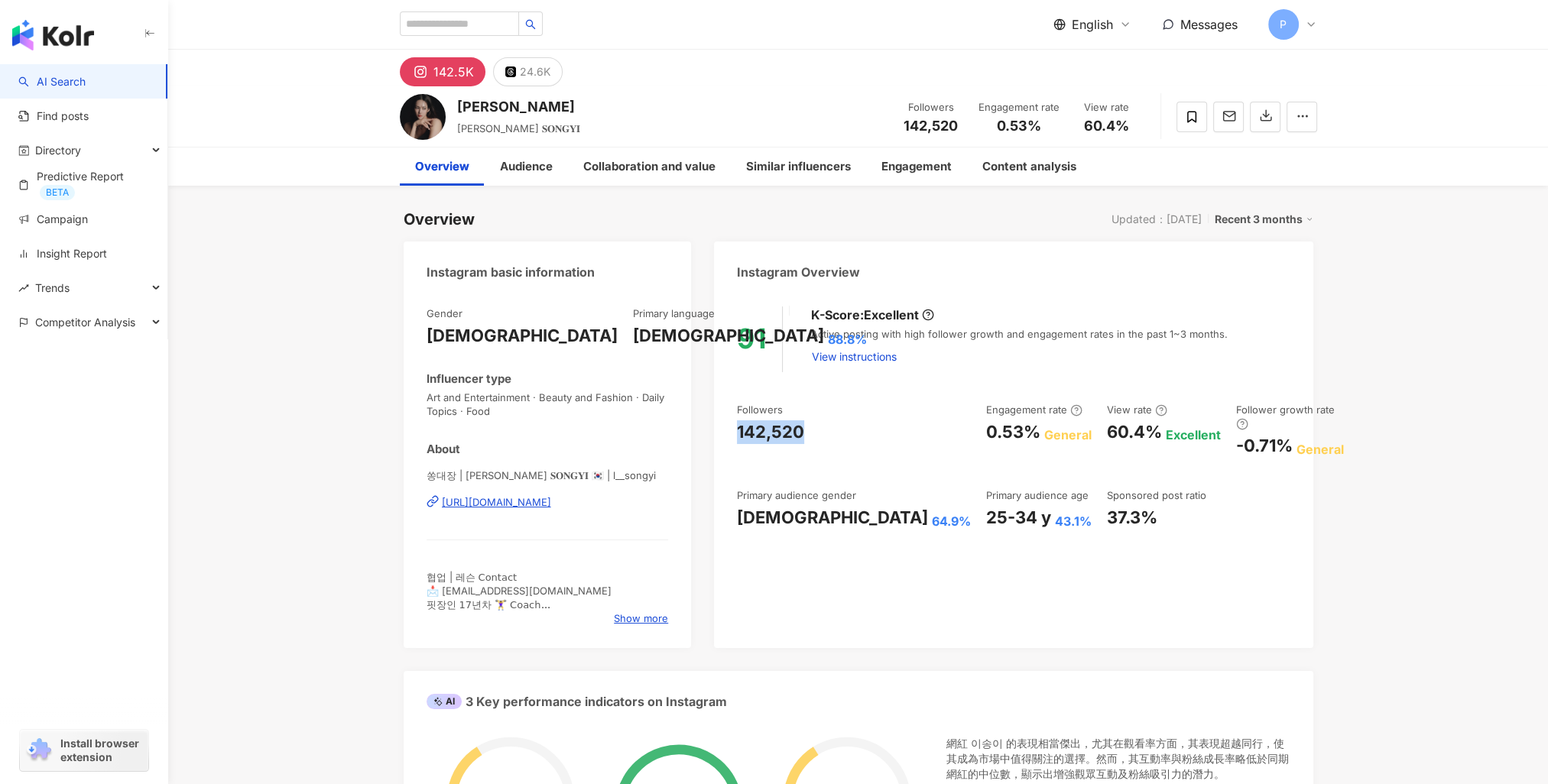
drag, startPoint x: 749, startPoint y: 431, endPoint x: 819, endPoint y: 434, distance: 70.1
click at [819, 434] on div "91 K-Score : Excellent Active posting with high follower growth and engagement …" at bounding box center [1013, 470] width 598 height 357
click at [819, 434] on div "142,520" at bounding box center [854, 431] width 234 height 24
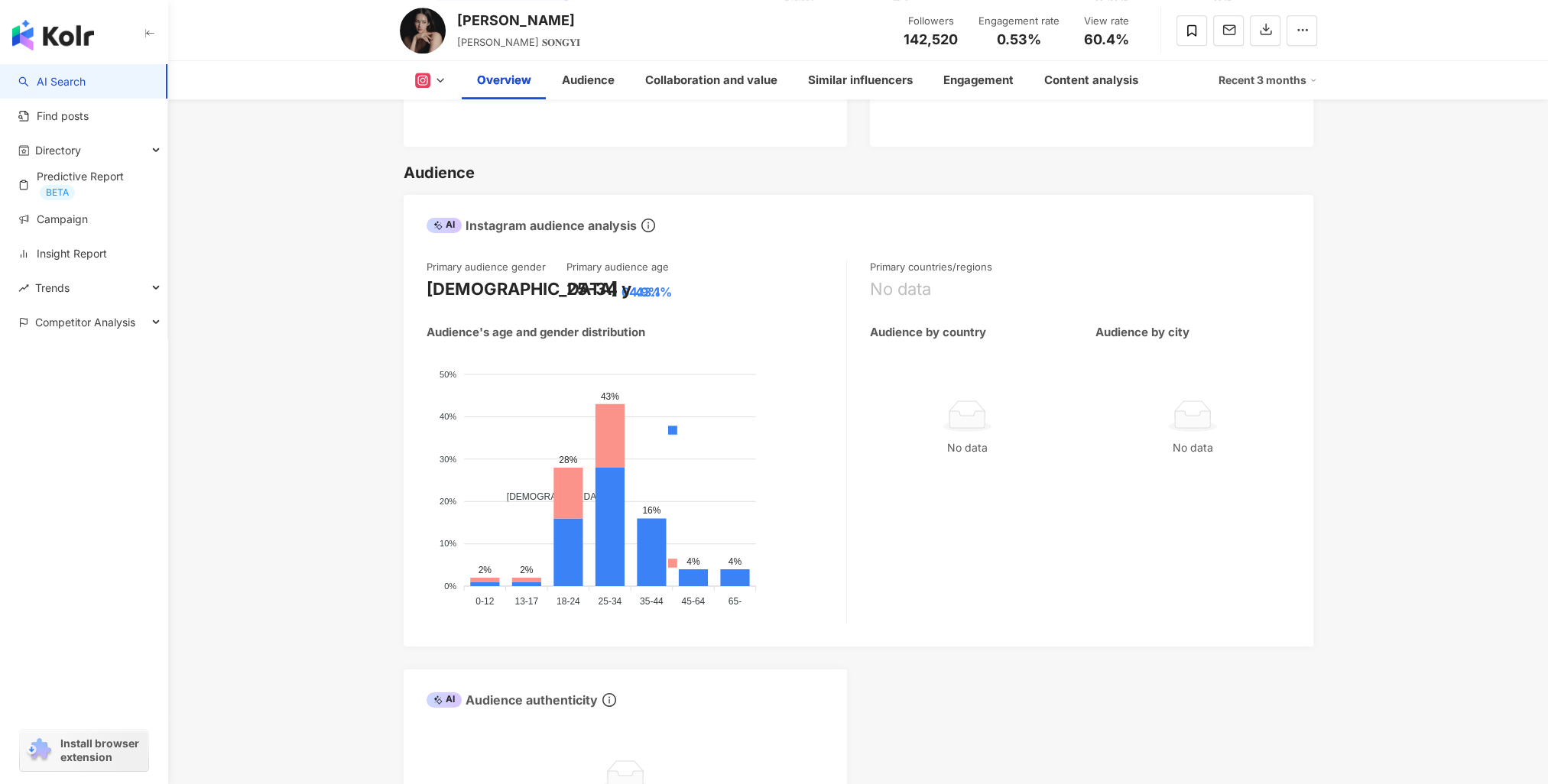
scroll to position [1376, 0]
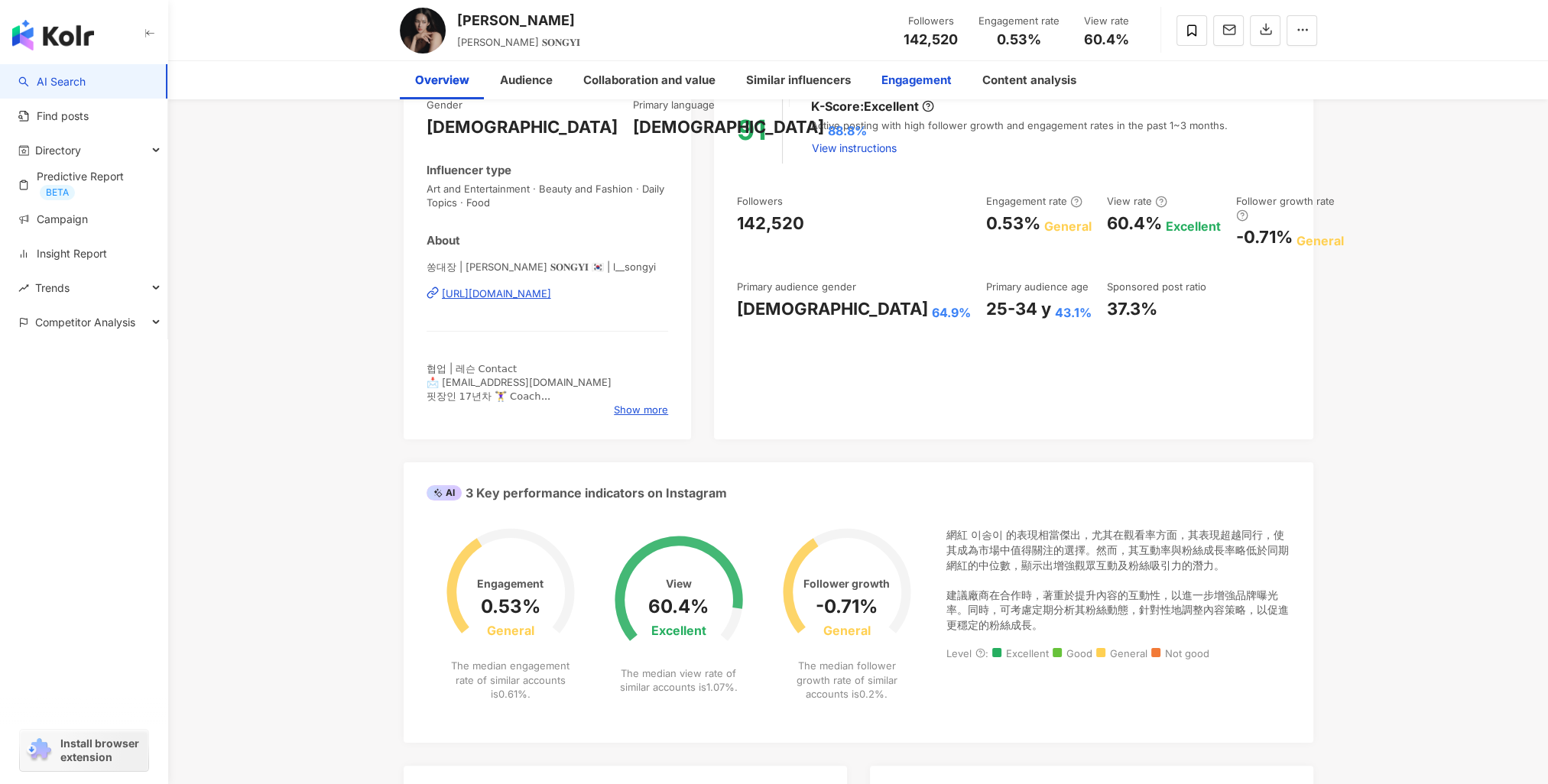
scroll to position [0, 0]
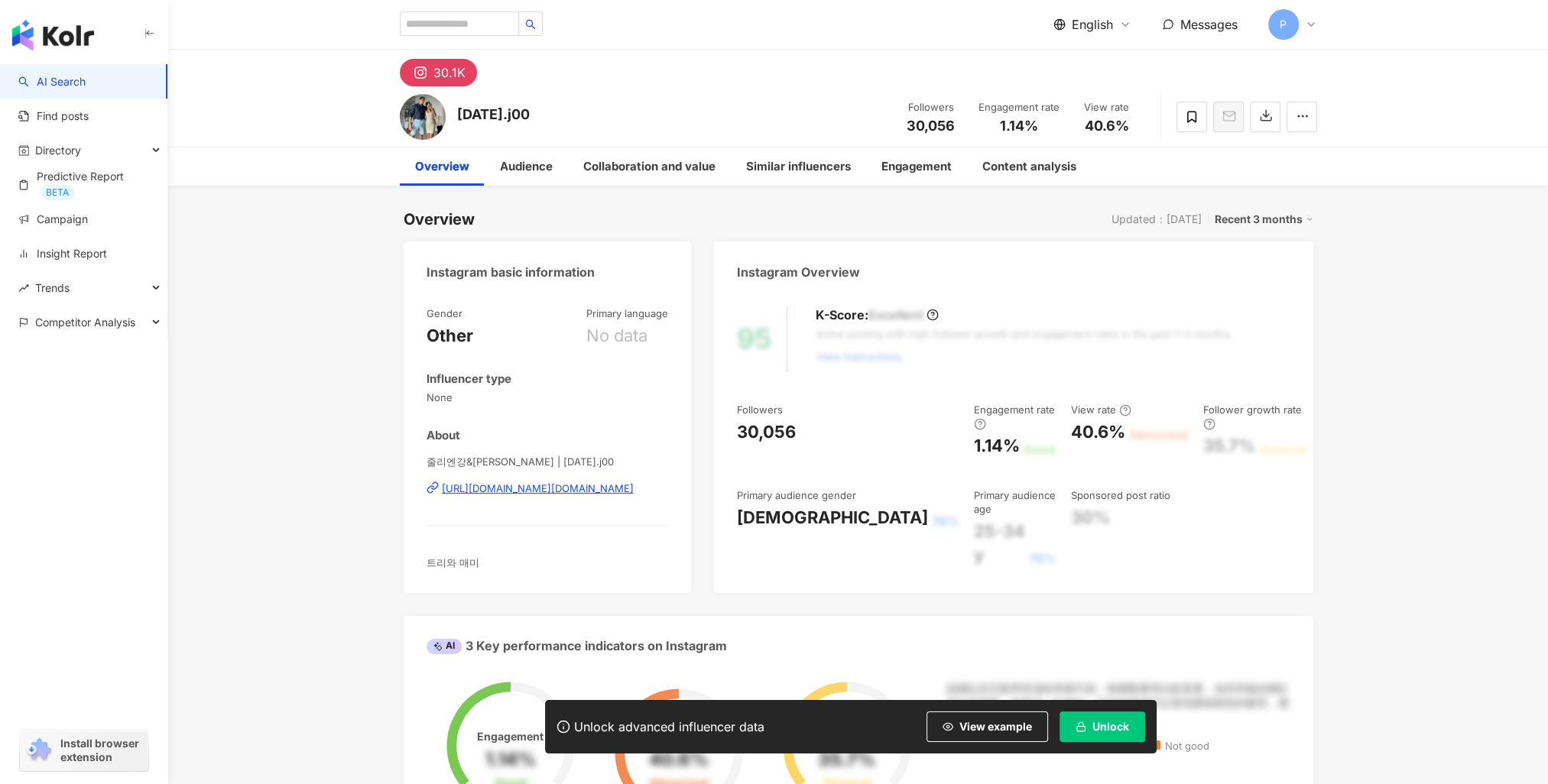
click at [1127, 726] on span "Unlock" at bounding box center [1111, 726] width 37 height 12
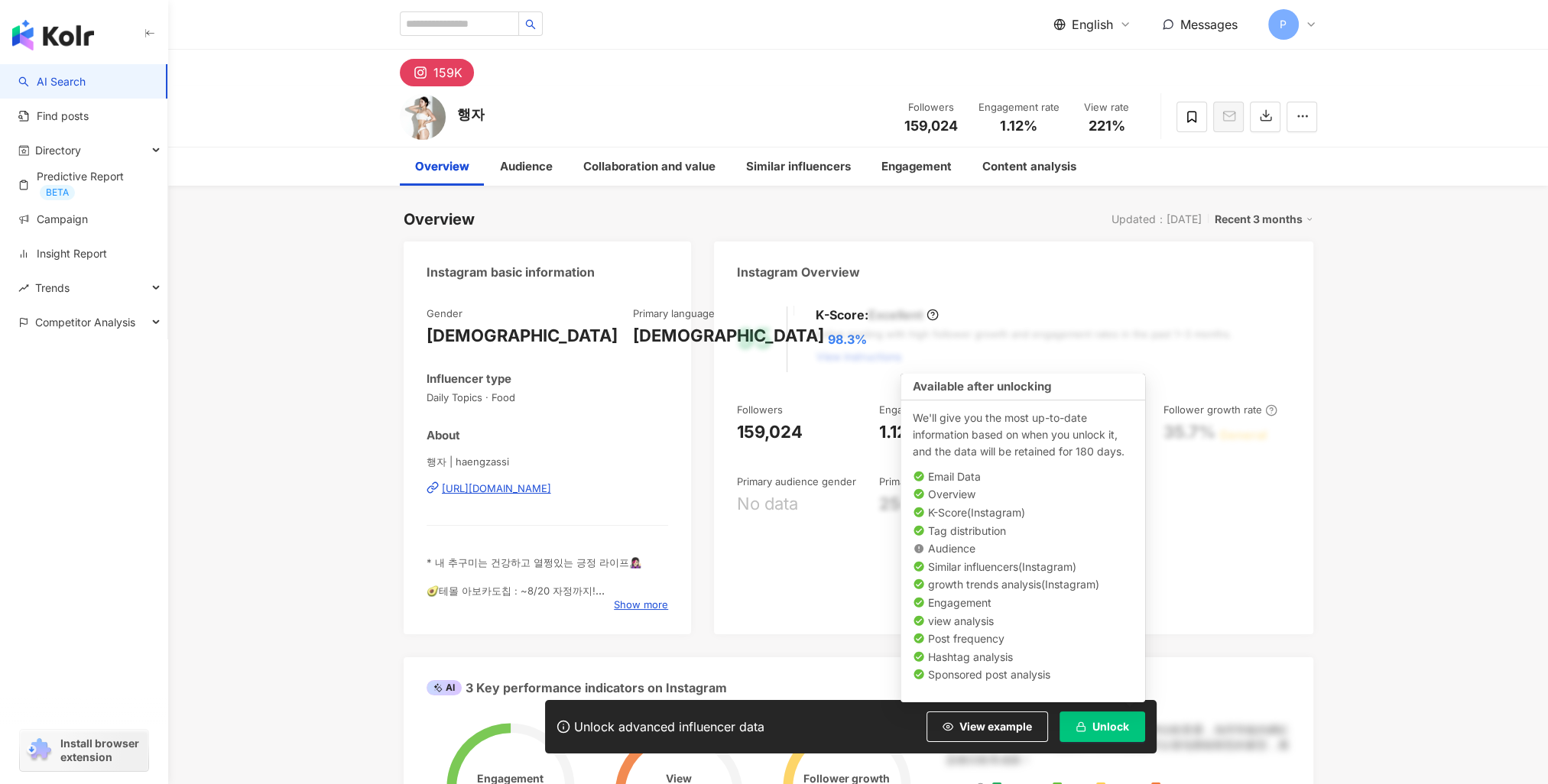
click at [1098, 733] on button "Unlock" at bounding box center [1101, 726] width 85 height 31
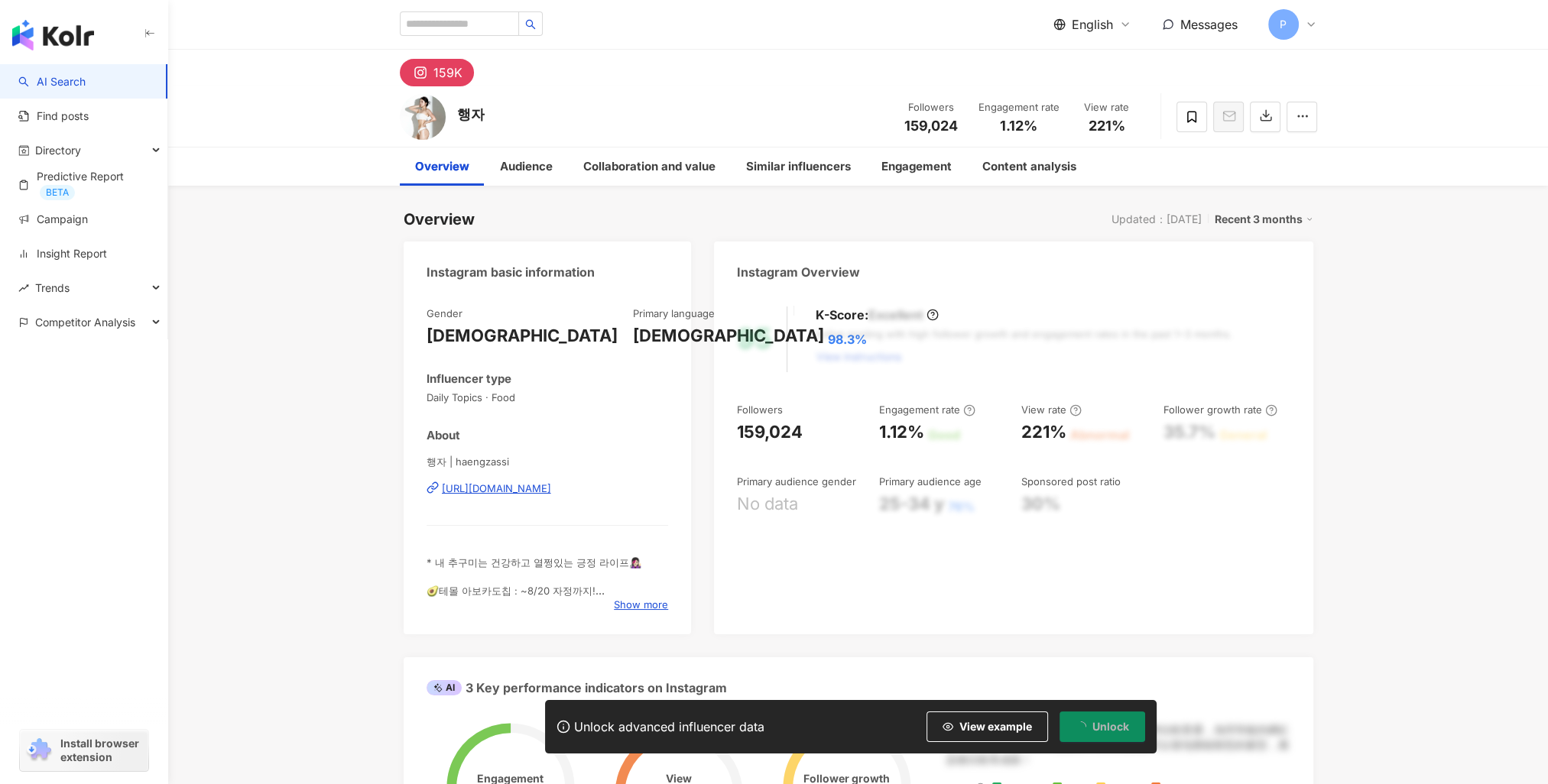
click at [761, 430] on div "159,024" at bounding box center [769, 431] width 66 height 24
copy div "159,024"
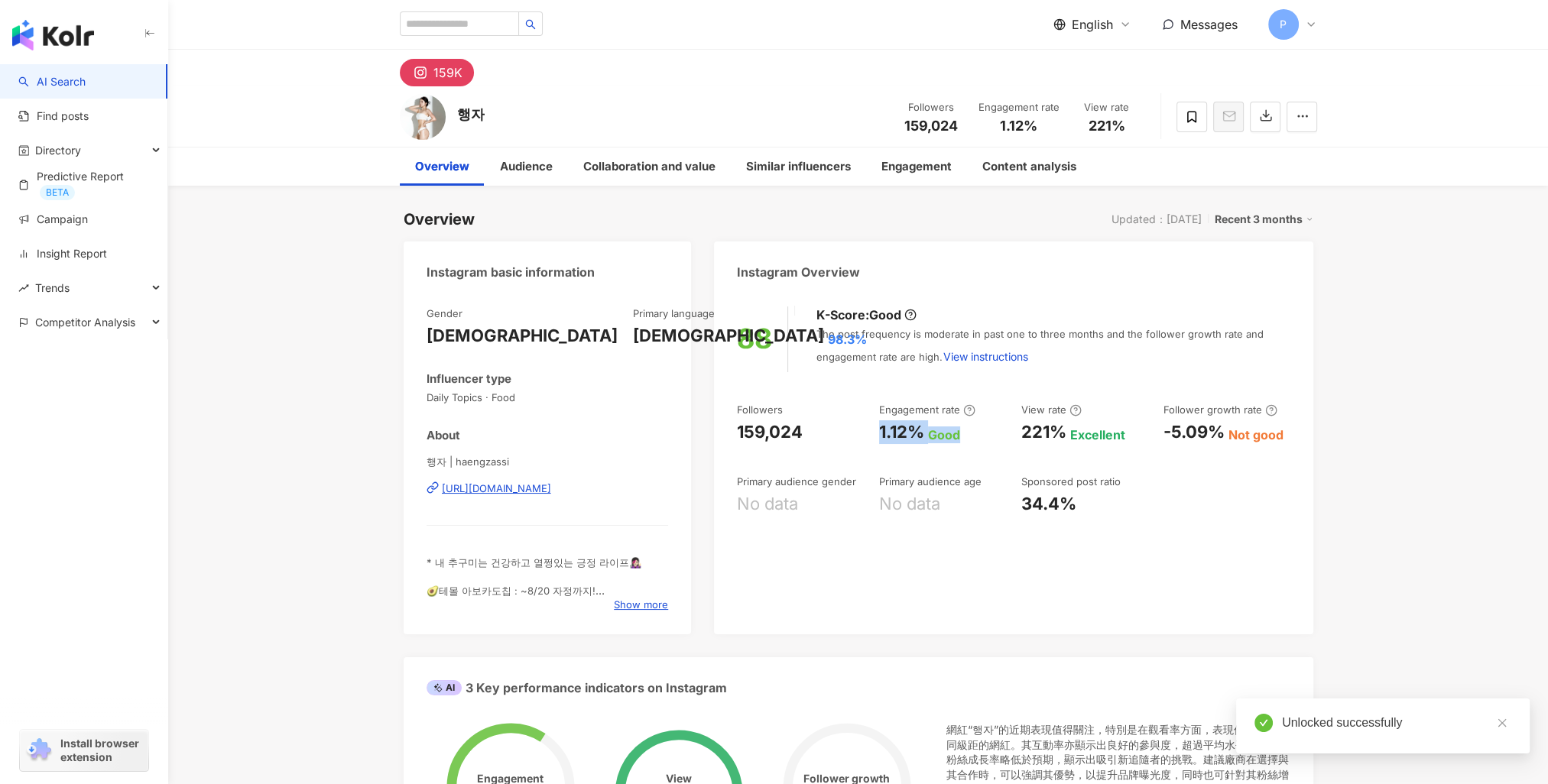
drag, startPoint x: 914, startPoint y: 430, endPoint x: 24, endPoint y: 514, distance: 894.0
click at [959, 435] on div "Followers 159,024 Engagement rate 1.12% Good View rate 221% Excellent Follower …" at bounding box center [1013, 459] width 553 height 113
click at [927, 408] on div "Engagement rate" at bounding box center [927, 409] width 96 height 14
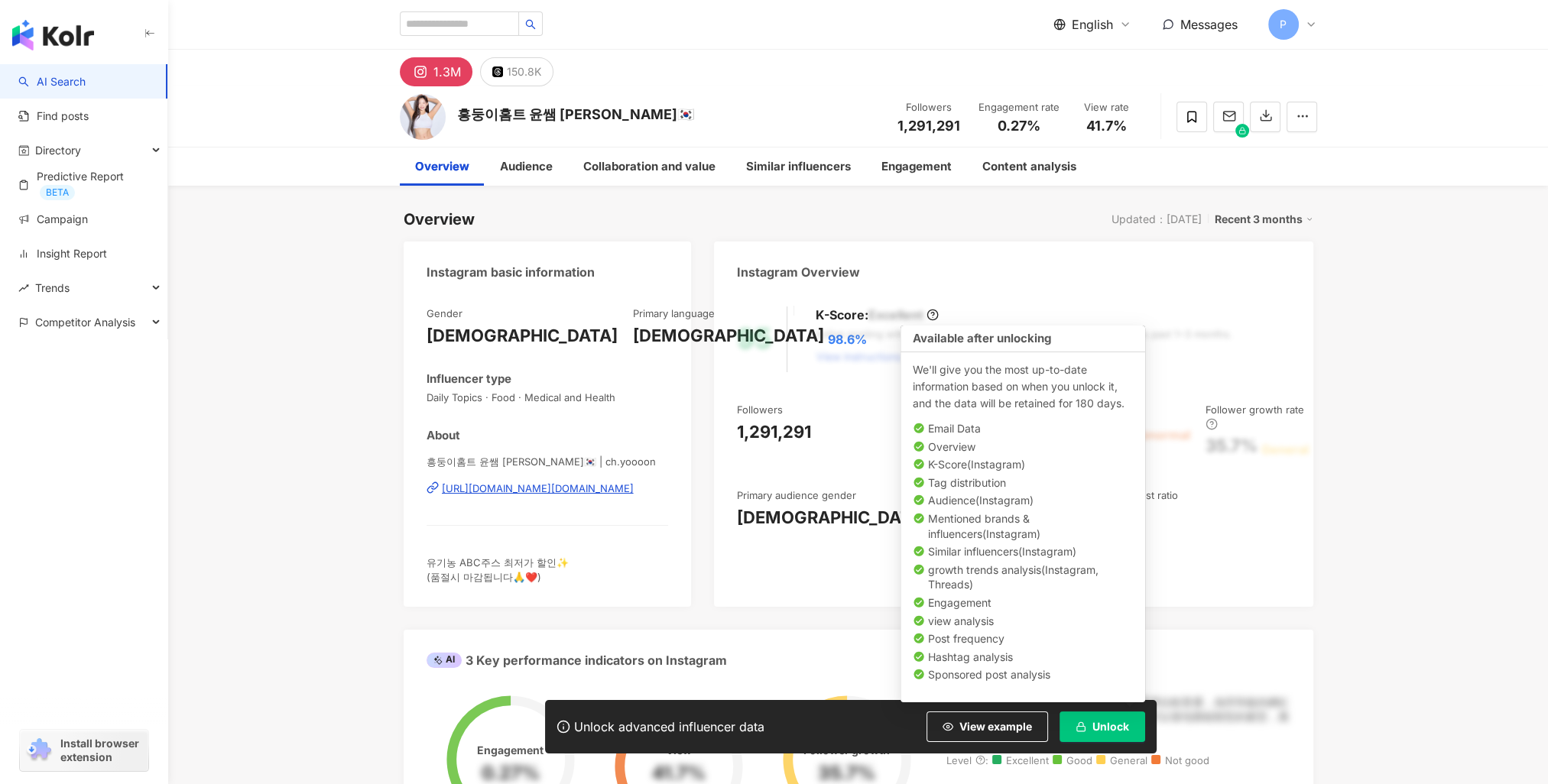
click at [1096, 725] on span "Unlock" at bounding box center [1111, 726] width 37 height 12
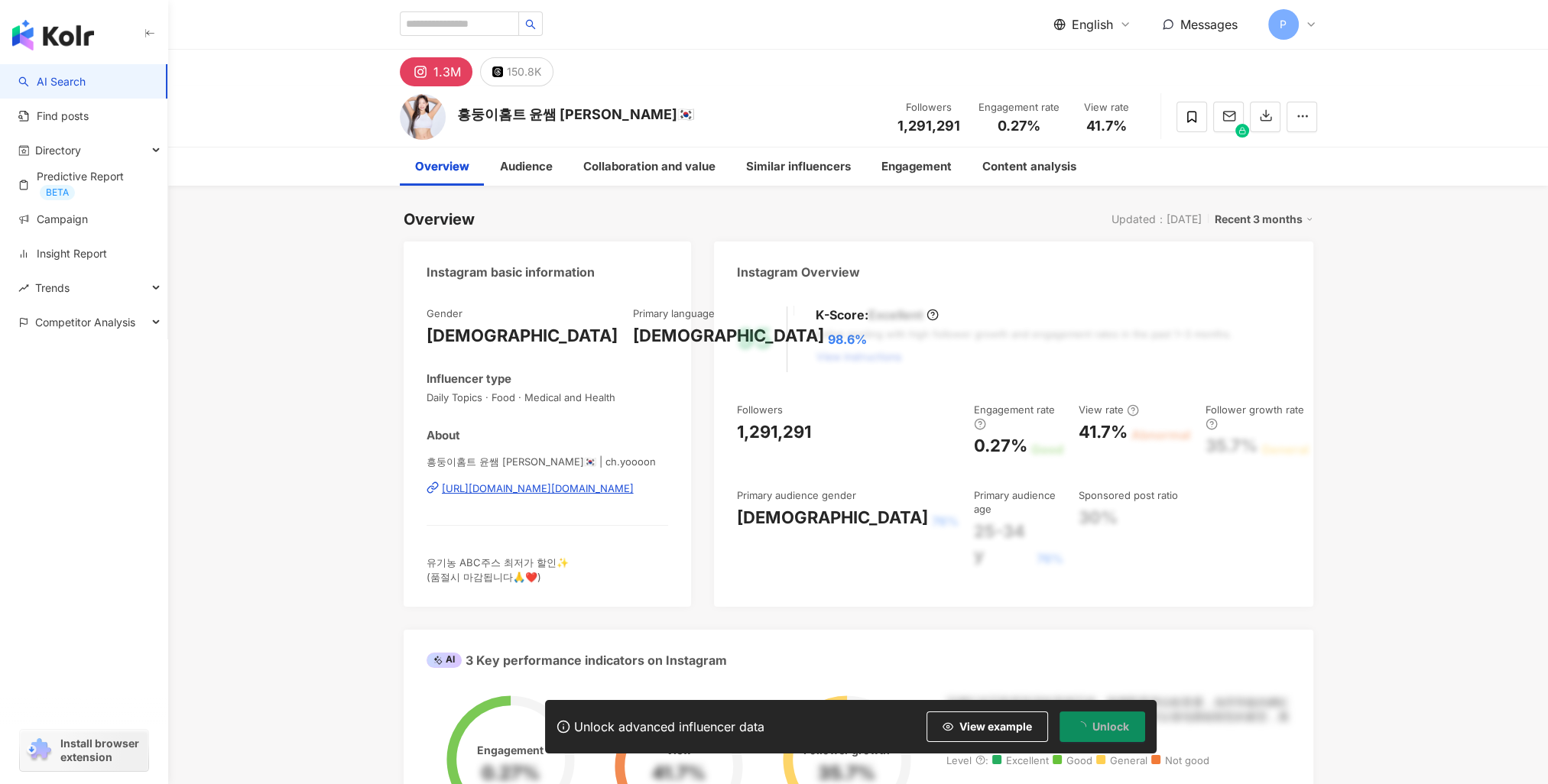
click at [762, 434] on div "1,291,291" at bounding box center [774, 431] width 74 height 24
copy div "1,291,291"
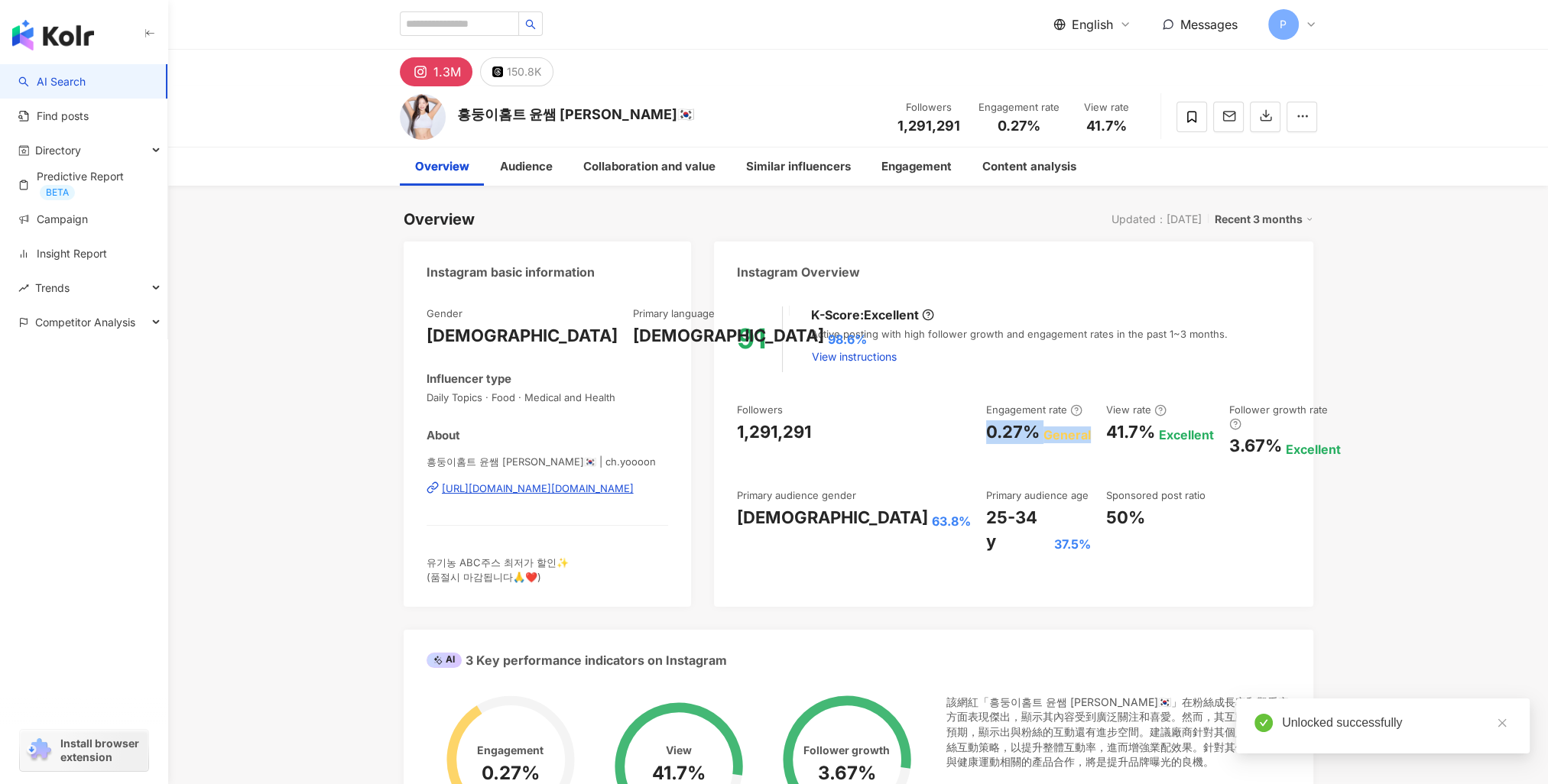
drag, startPoint x: 886, startPoint y: 430, endPoint x: 977, endPoint y: 431, distance: 91.0
click at [983, 429] on div "Followers 1,291,291 Engagement rate 0.27% General View rate 41.7% Excellent Fol…" at bounding box center [1013, 477] width 553 height 150
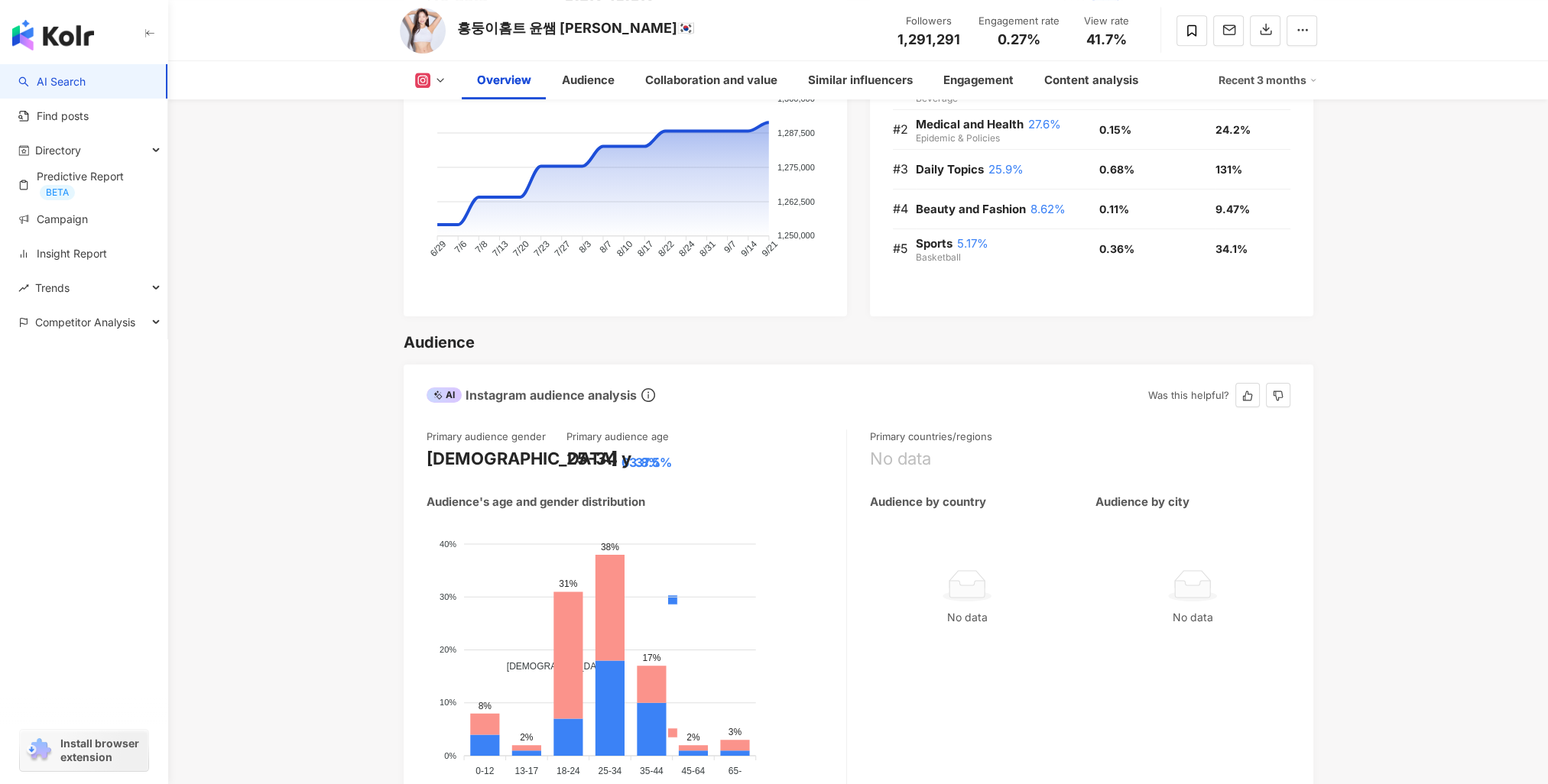
scroll to position [1222, 0]
